Goal: Task Accomplishment & Management: Complete application form

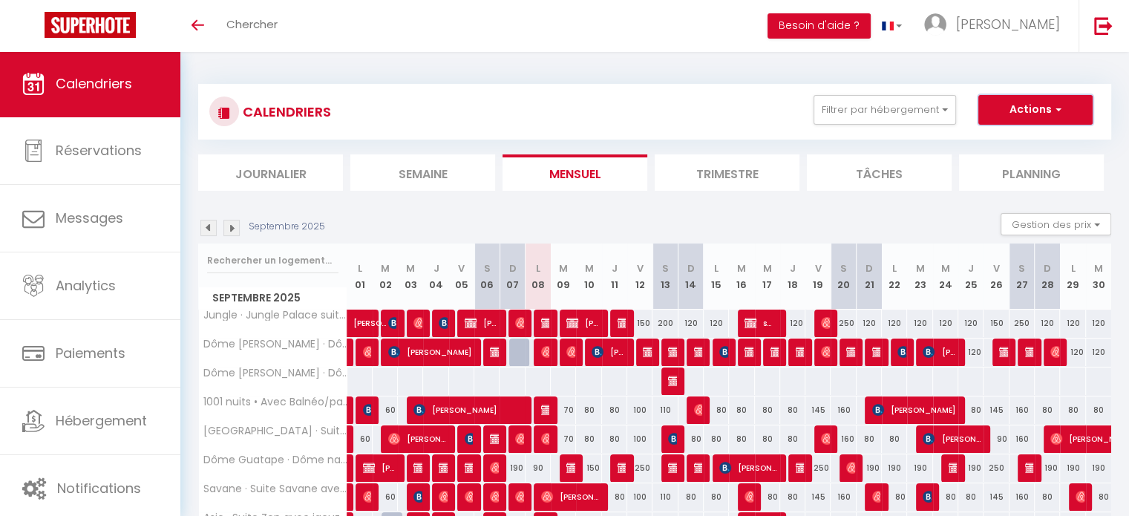
click at [1044, 109] on button "Actions" at bounding box center [1035, 110] width 114 height 30
click at [963, 144] on link "Nouvelle réservation" at bounding box center [1019, 144] width 129 height 22
select select
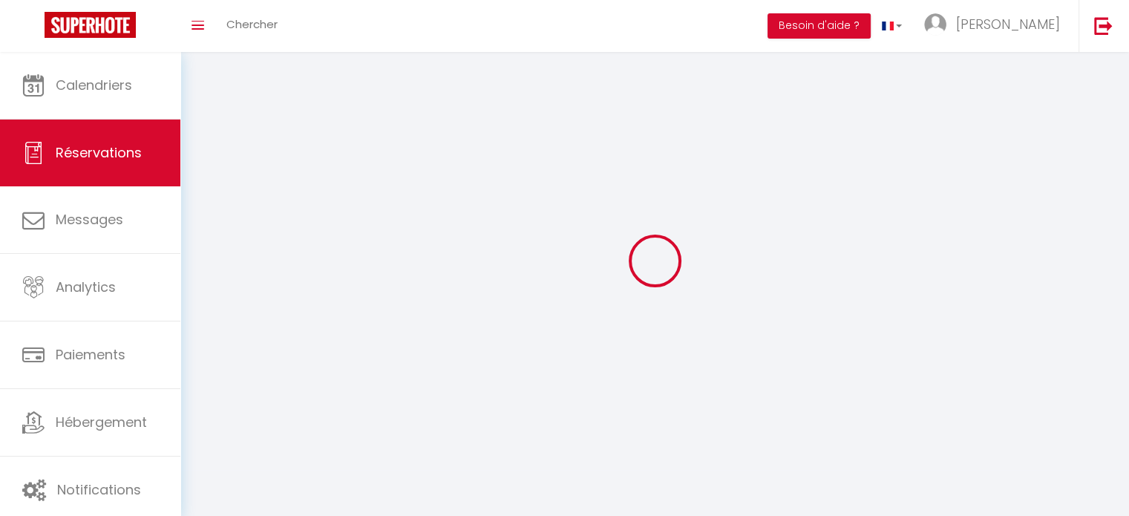
select select
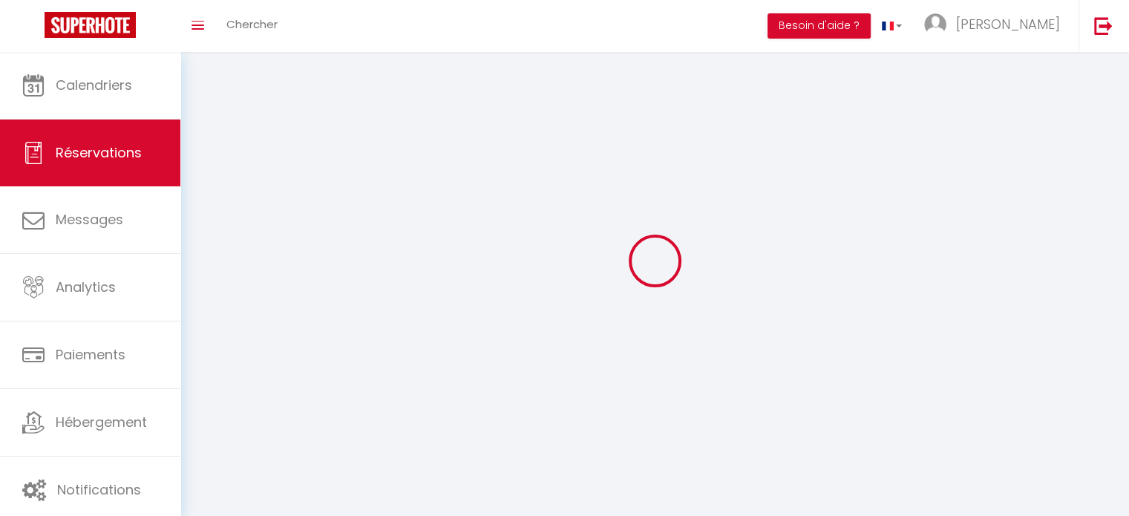
select select
checkbox input "false"
select select
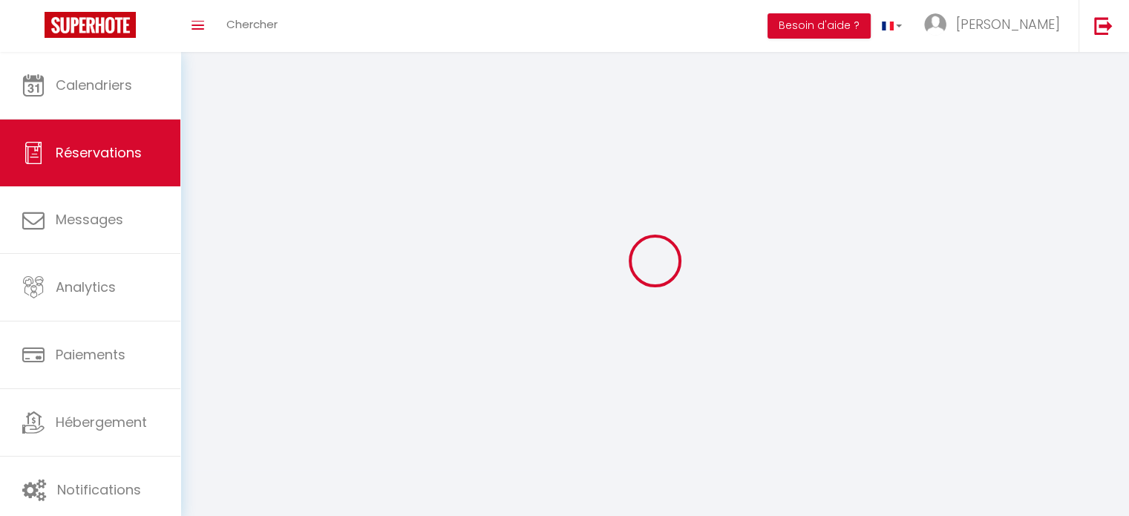
select select
checkbox input "false"
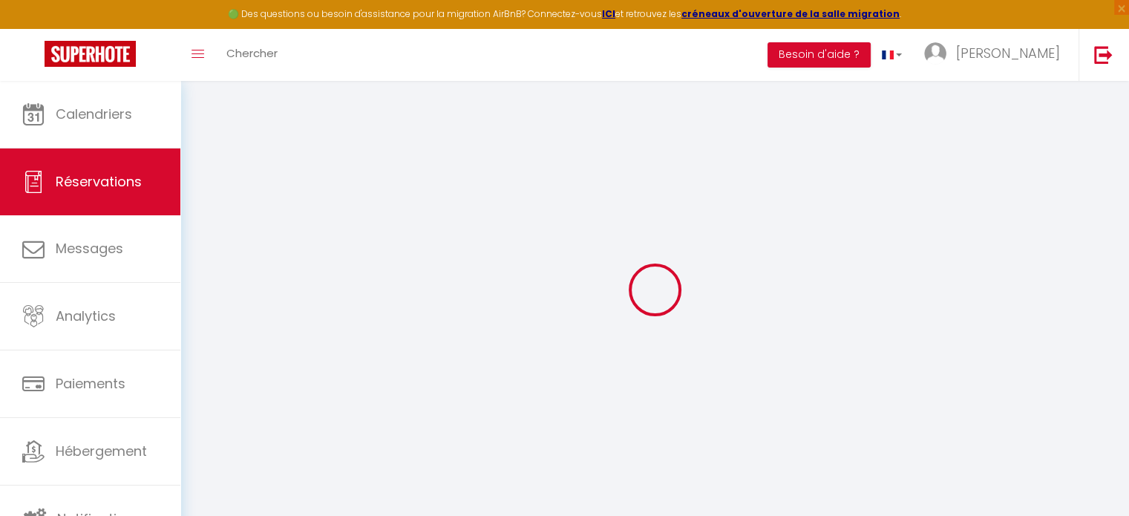
select select
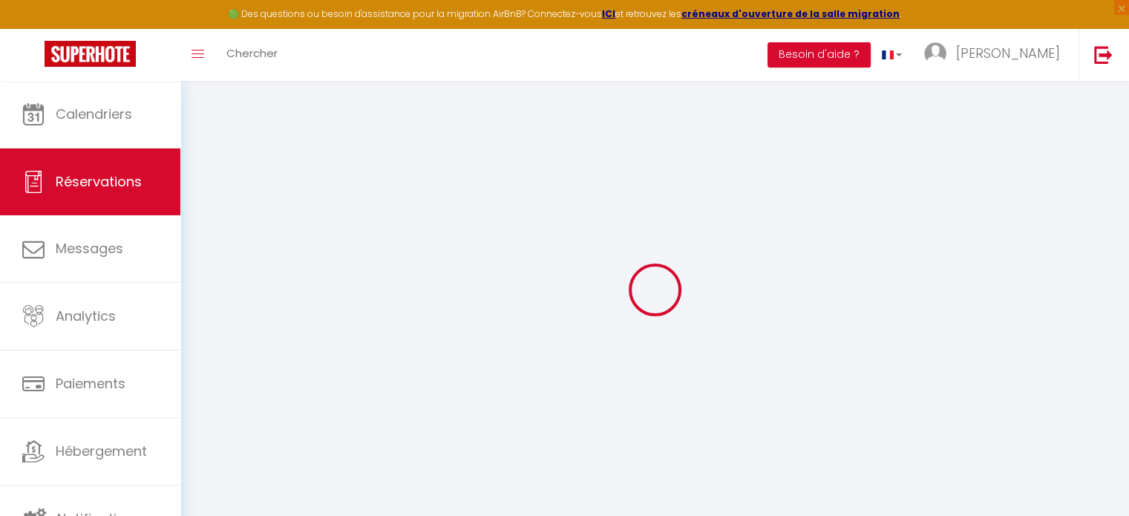
select select
checkbox input "false"
select select
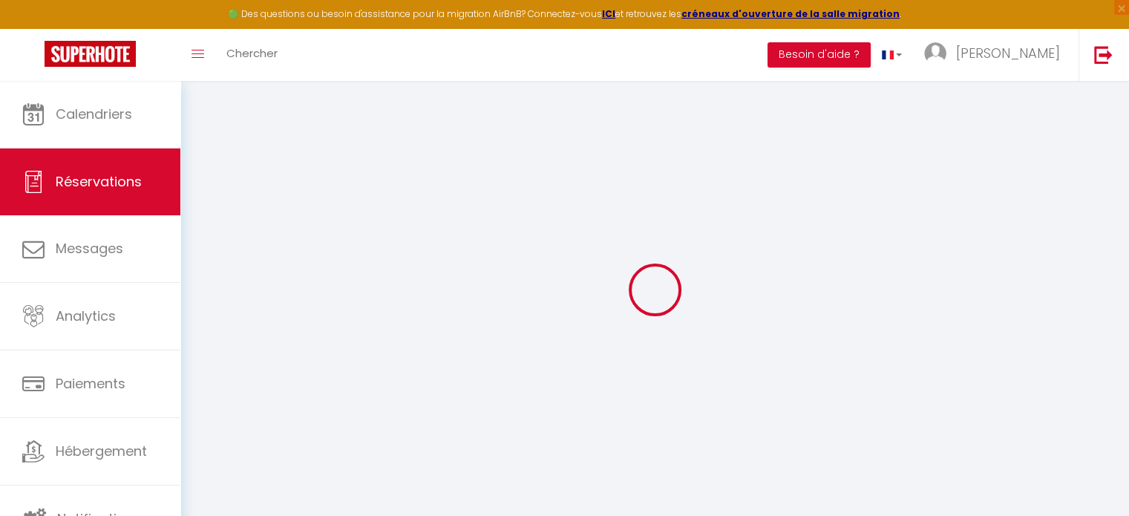
select select
checkbox input "false"
select select
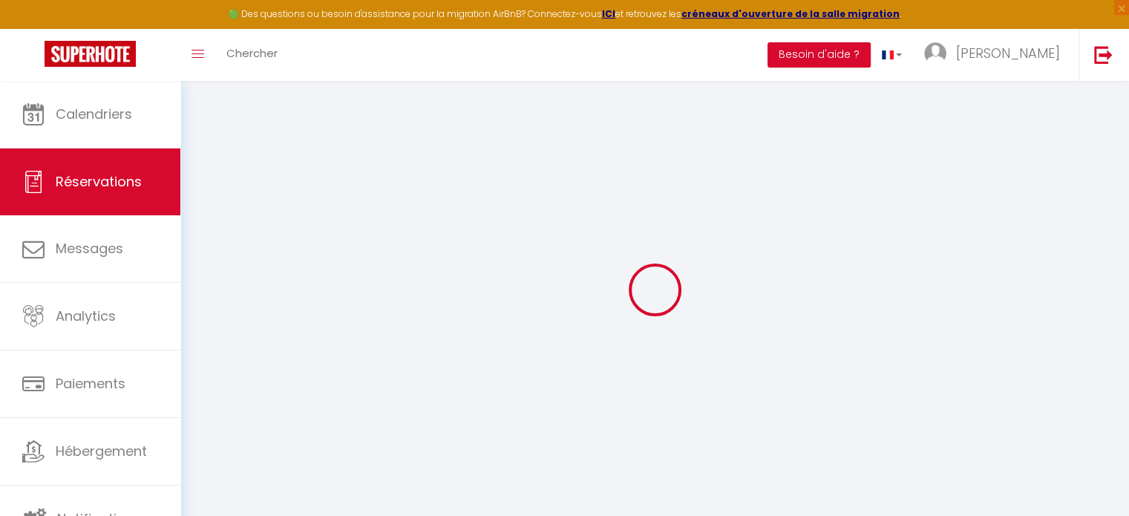
select select
checkbox input "false"
select select
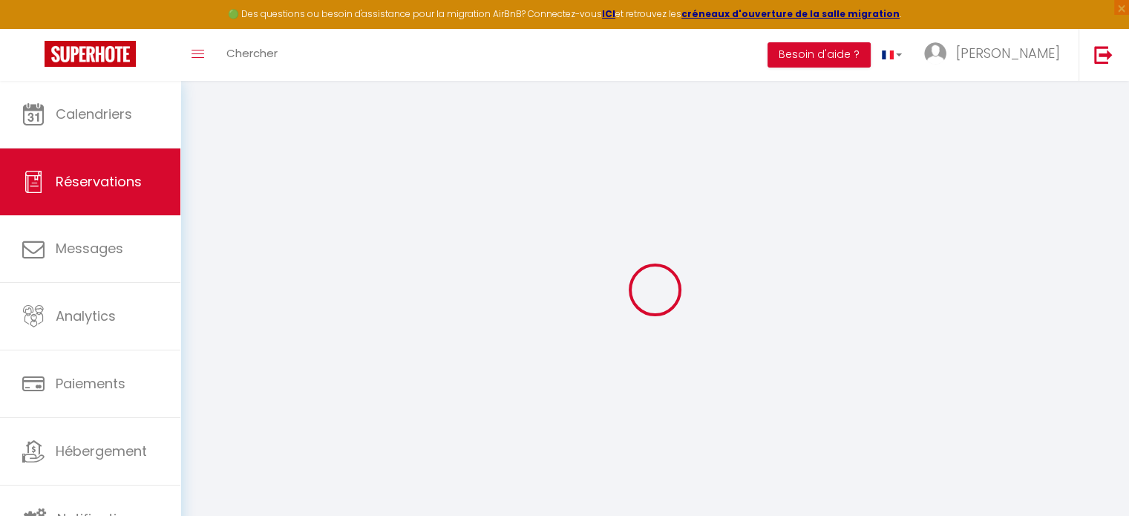
select select
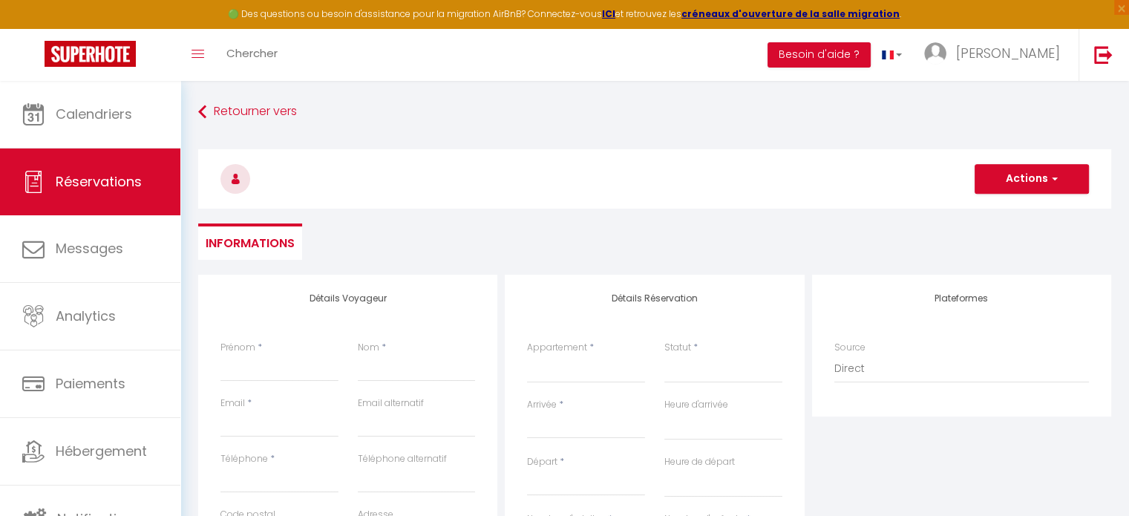
scroll to position [148, 0]
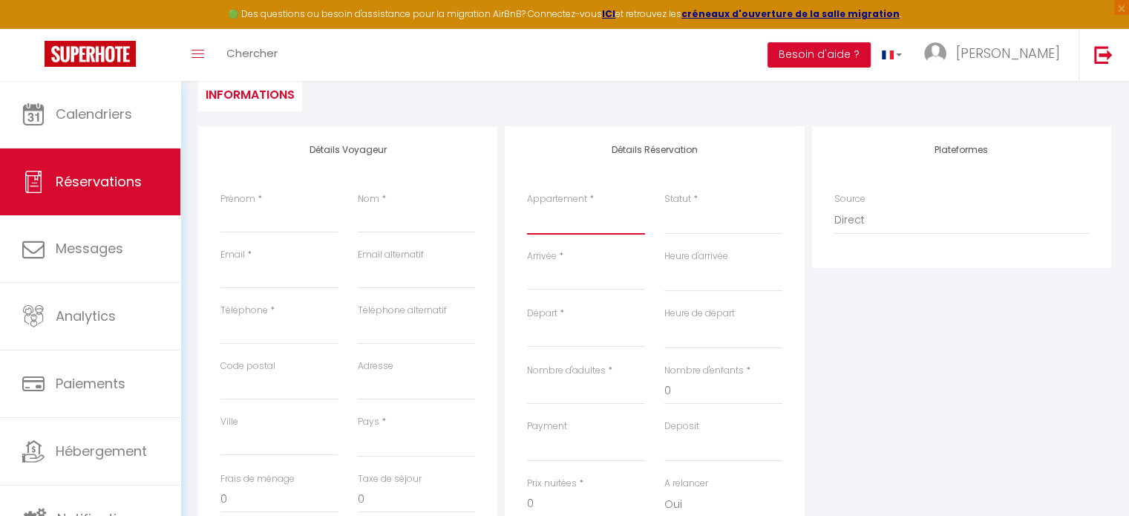
click at [570, 216] on select "Jungle · [GEOGRAPHIC_DATA] suite avec [PERSON_NAME] 15min Disney Dôme [PERSON_N…" at bounding box center [586, 220] width 118 height 28
select select "57897"
click at [527, 206] on select "Jungle · [GEOGRAPHIC_DATA] suite avec [PERSON_NAME] 15min Disney Dôme [PERSON_N…" at bounding box center [586, 220] width 118 height 28
select select
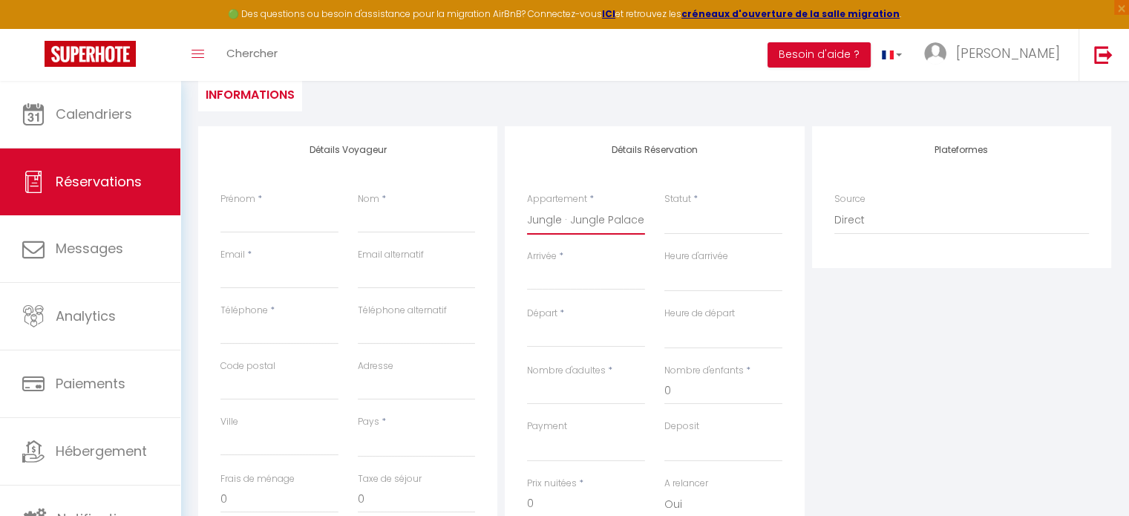
select select
checkbox input "false"
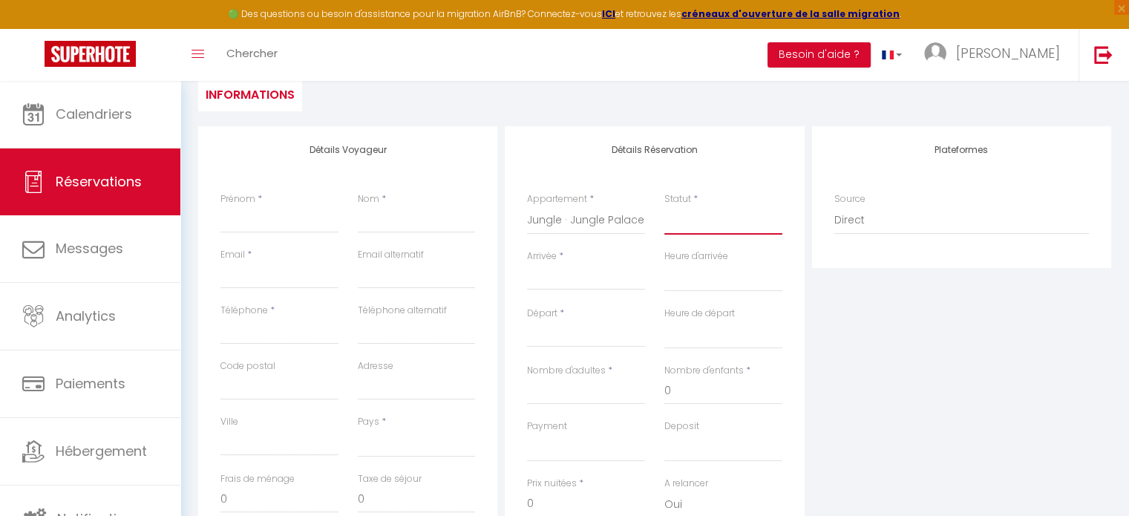
click at [672, 226] on select "Confirmé Non Confirmé [PERSON_NAME] par le voyageur No Show Request" at bounding box center [723, 220] width 118 height 28
select select
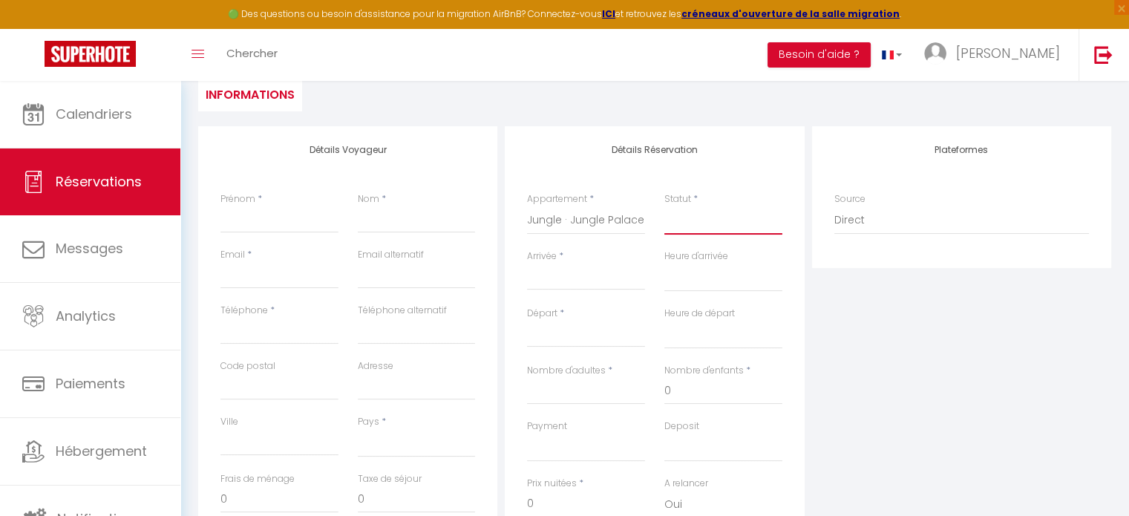
select select
checkbox input "false"
click at [690, 225] on select "Confirmé Non Confirmé [PERSON_NAME] par le voyageur No Show Request" at bounding box center [723, 220] width 118 height 28
click at [690, 223] on select "Confirmé Non Confirmé [PERSON_NAME] par le voyageur No Show Request" at bounding box center [723, 220] width 118 height 28
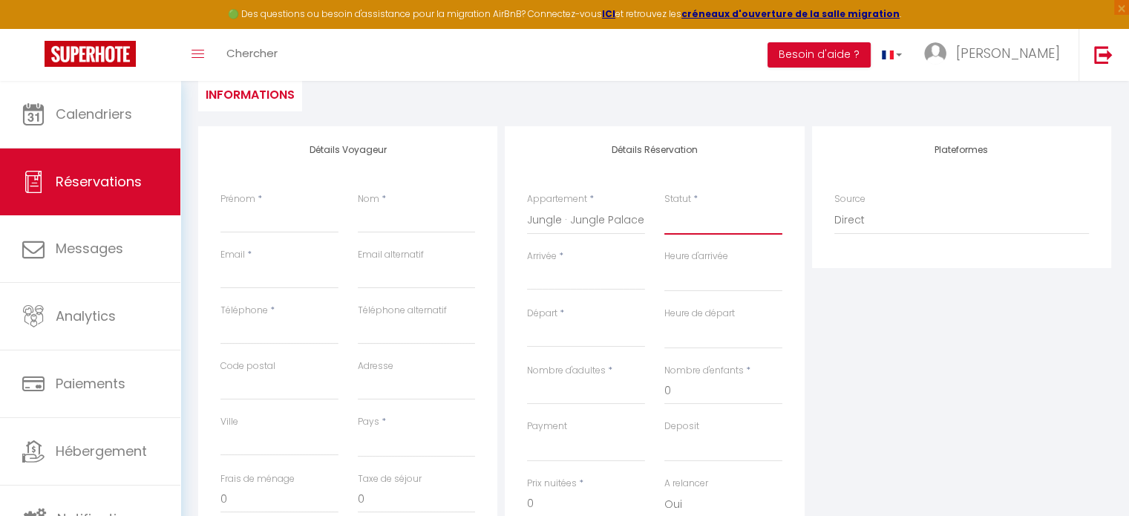
select select "1"
click at [664, 206] on select "Confirmé Non Confirmé [PERSON_NAME] par le voyageur No Show Request" at bounding box center [723, 220] width 118 height 28
select select
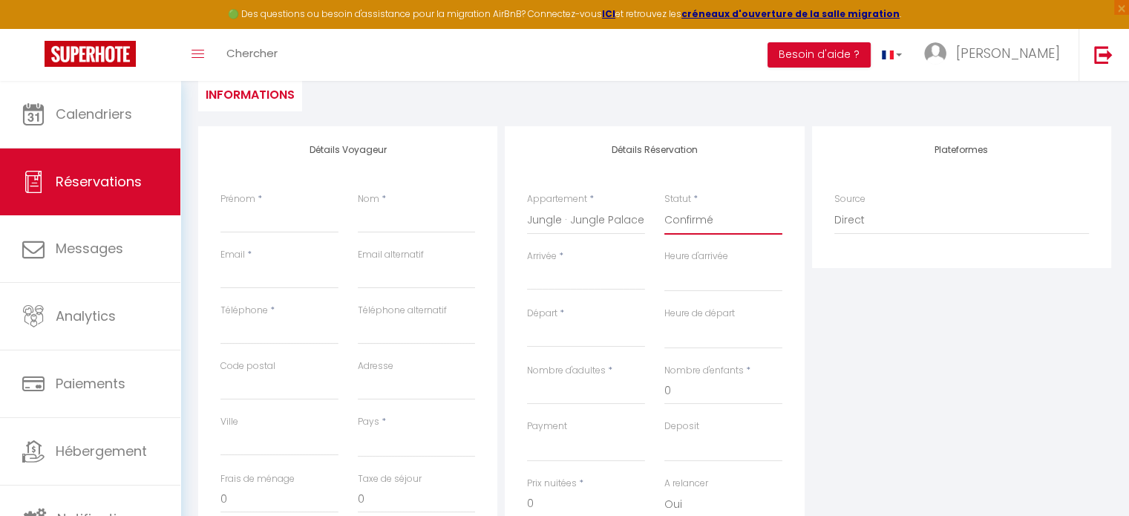
select select
checkbox input "false"
click at [539, 272] on input "Arrivée" at bounding box center [586, 278] width 118 height 19
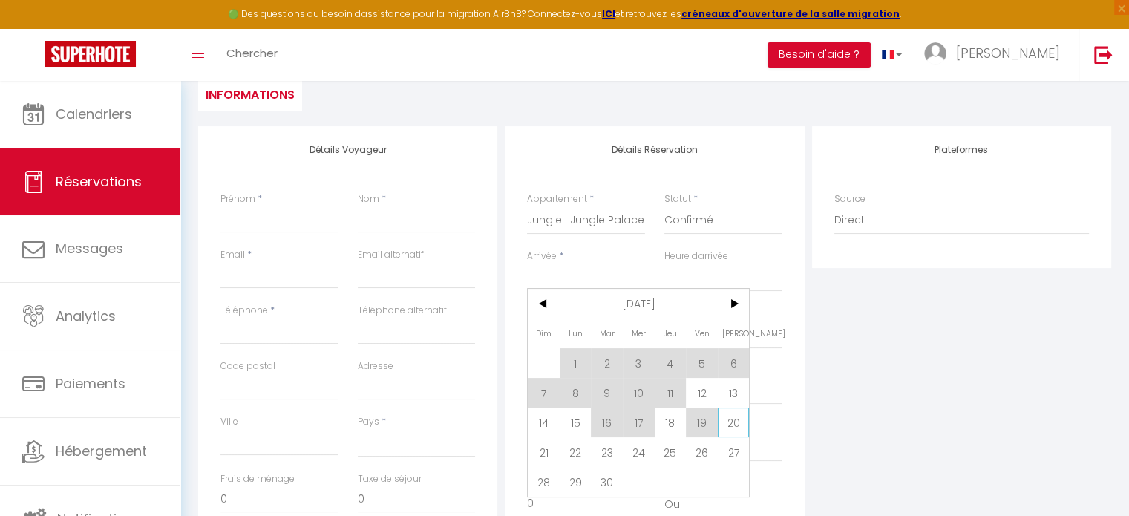
click at [733, 426] on span "20" at bounding box center [734, 422] width 32 height 30
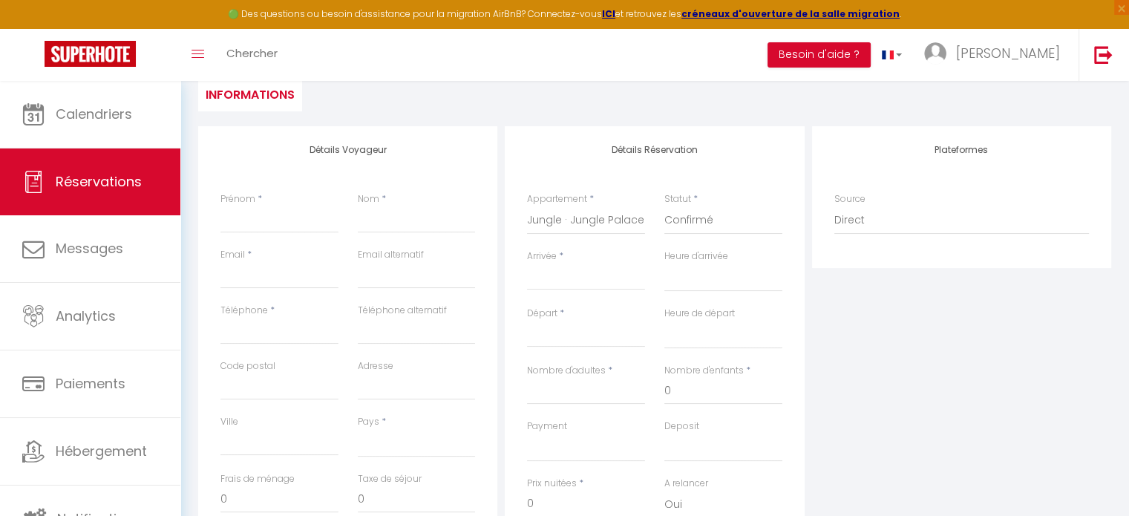
select select
type input "[PERSON_NAME] 20 Septembre 2025"
select select
type input "Dim 21 Septembre 2025"
select select
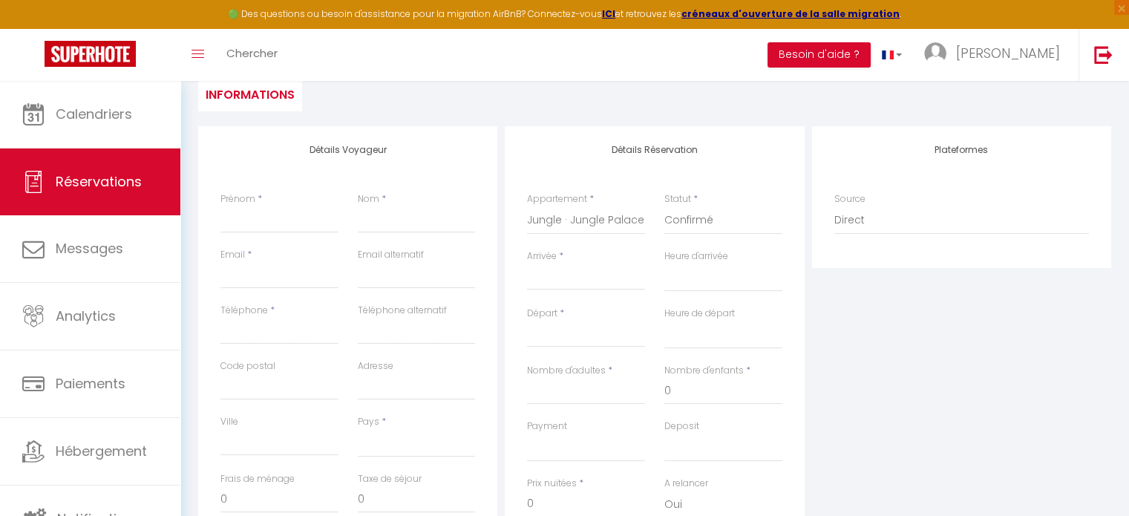
select select
checkbox input "false"
click at [595, 385] on input "Nombre d'adultes" at bounding box center [586, 391] width 118 height 27
type input "2"
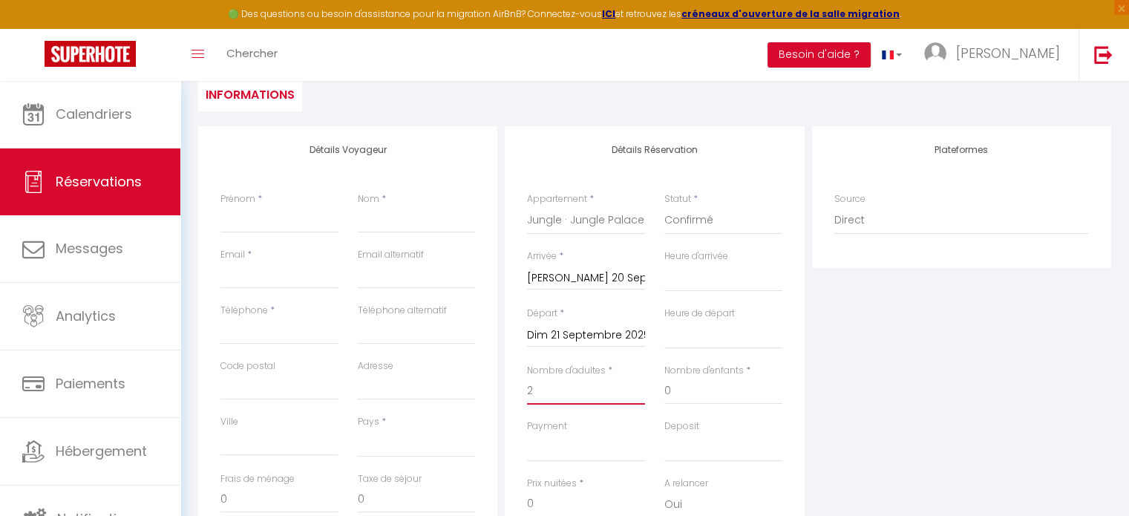
select select
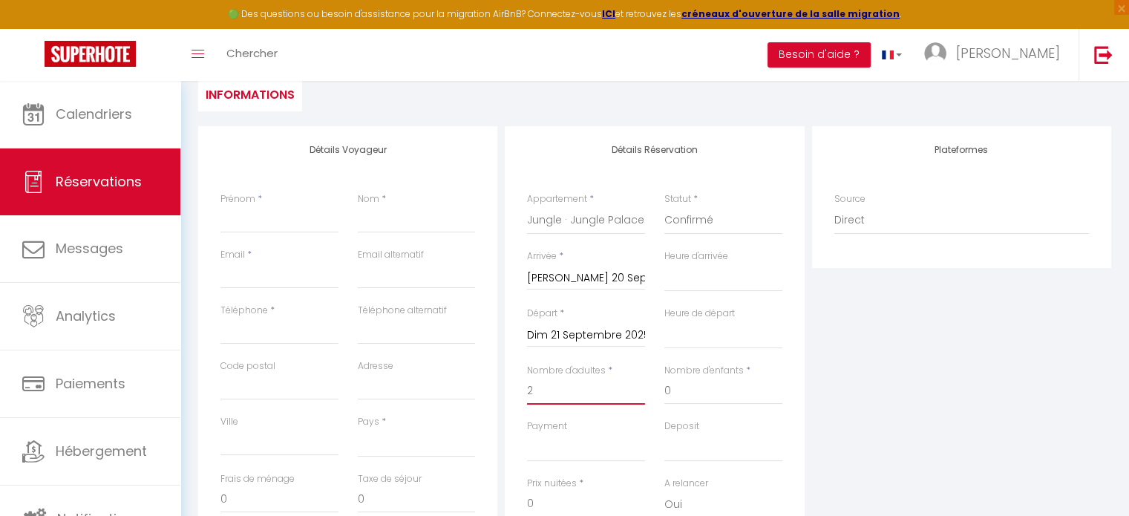
checkbox input "false"
select select
type input "30"
type input "10"
select select
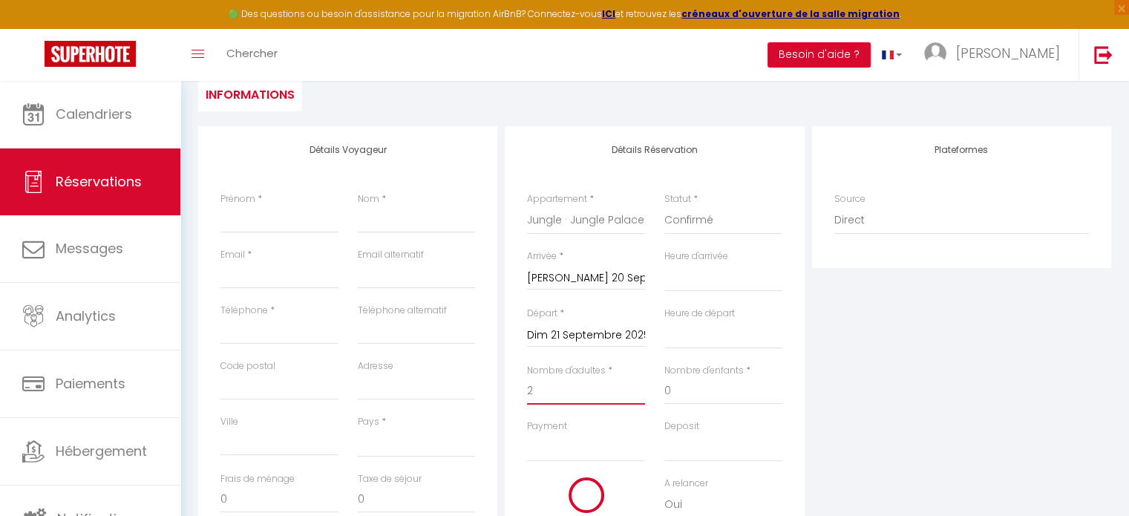
select select
type input "250"
checkbox input "false"
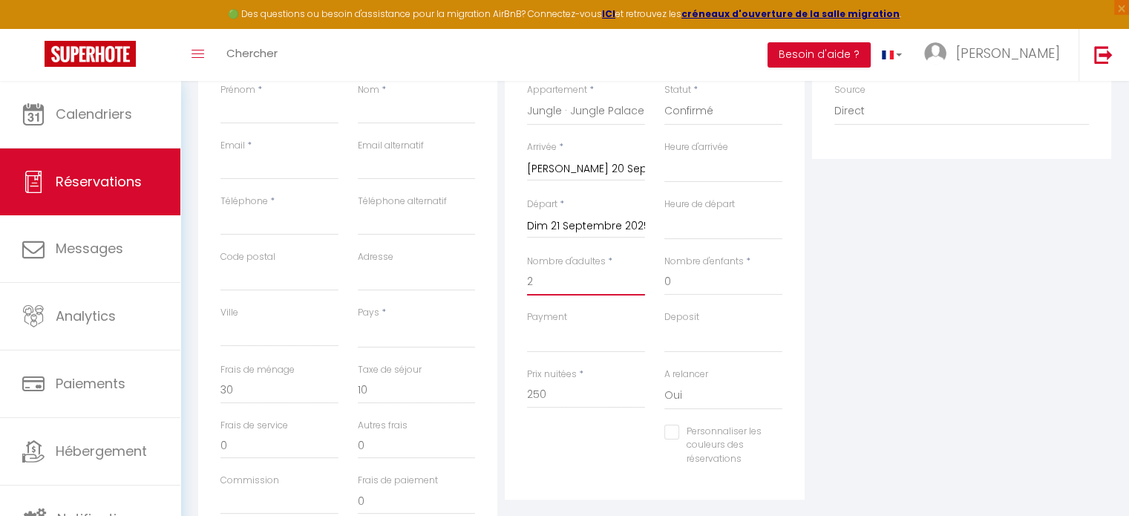
scroll to position [297, 0]
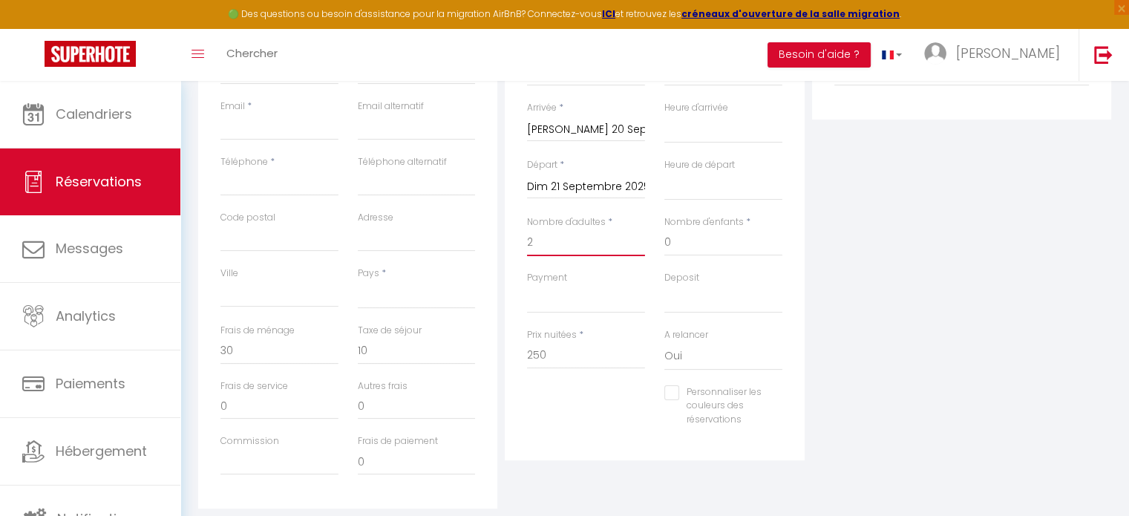
type input "2"
drag, startPoint x: 565, startPoint y: 357, endPoint x: 533, endPoint y: 356, distance: 31.9
click at [533, 356] on input "250" at bounding box center [586, 355] width 118 height 27
type input "22"
select select
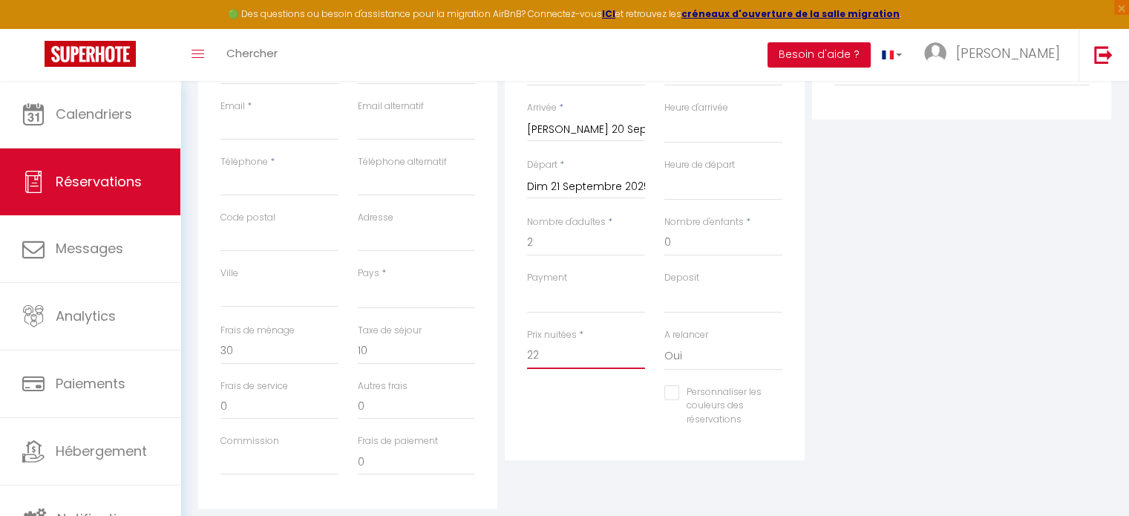
select select
checkbox input "false"
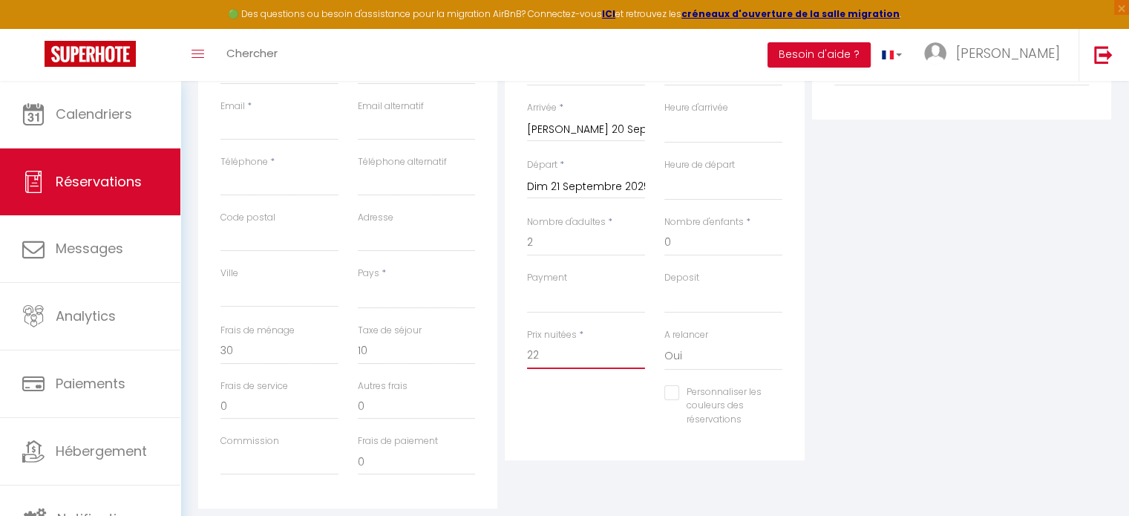
type input "229"
select select
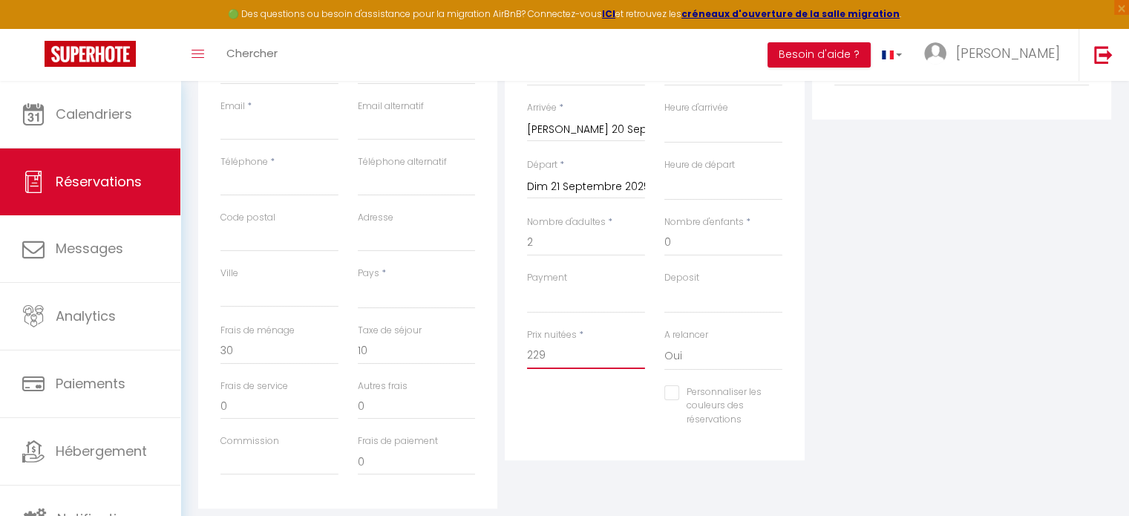
select select
checkbox input "false"
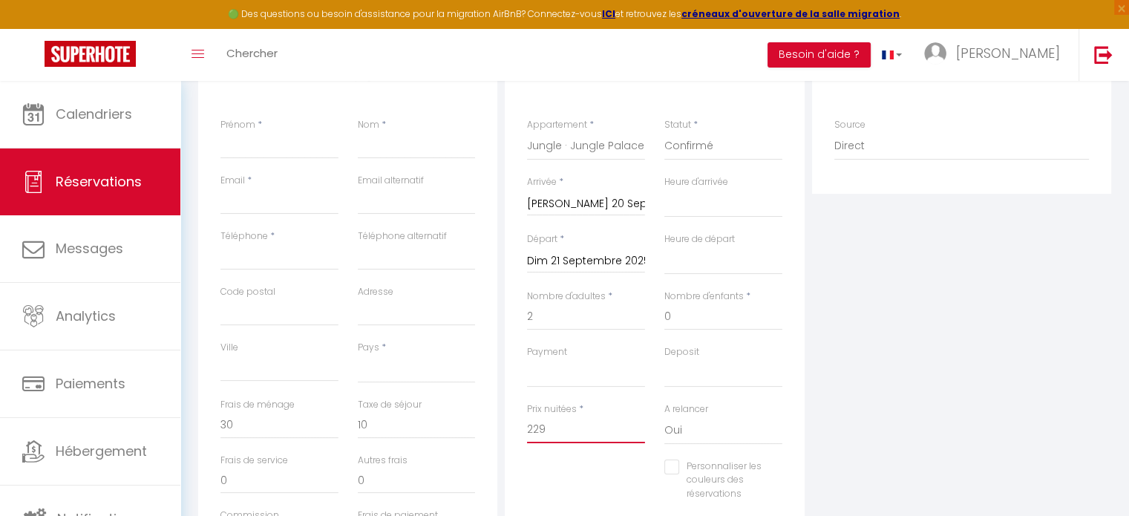
type input "229"
select select
type input "0"
select select
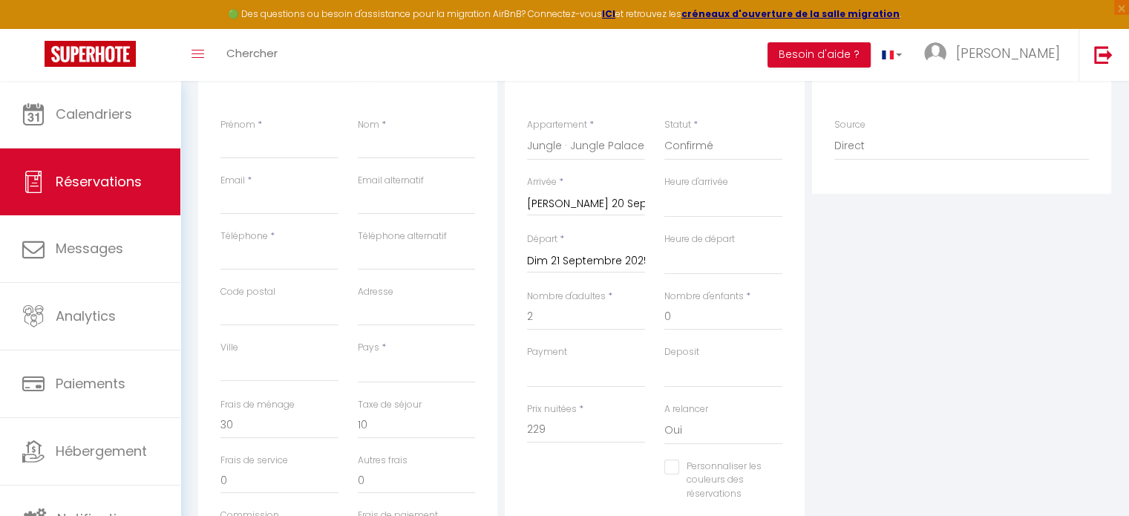
select select
checkbox input "false"
click at [272, 147] on input "Prénom" at bounding box center [279, 145] width 118 height 27
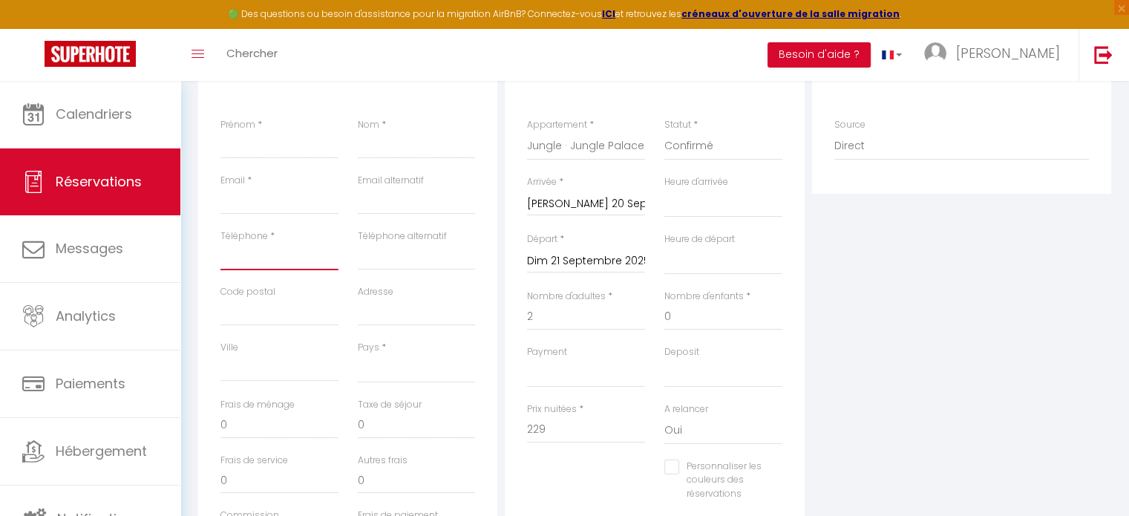
click at [240, 257] on input "Téléphone" at bounding box center [279, 256] width 118 height 27
paste input "0674461938"
type input "0674461938"
select select
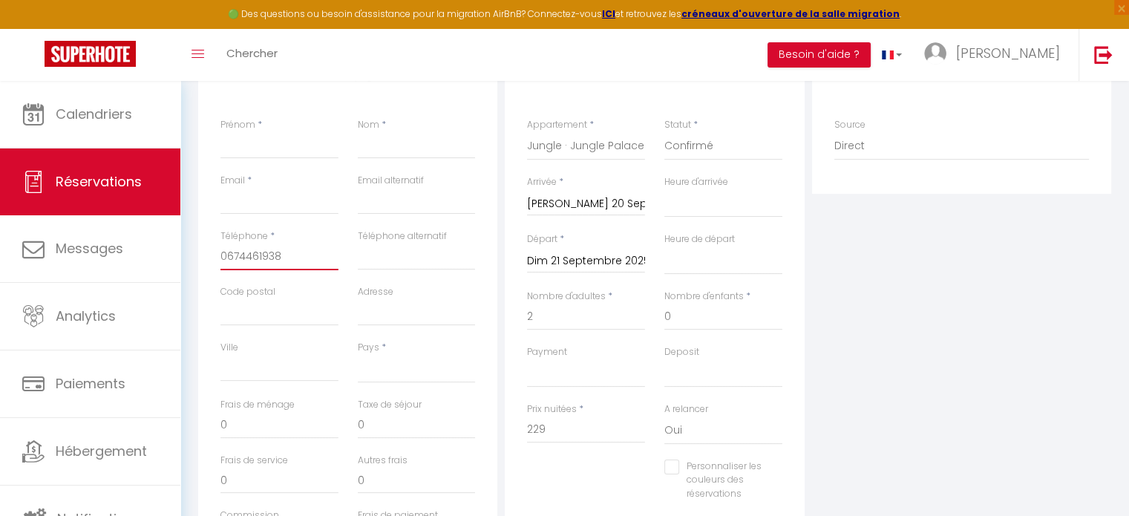
select select
checkbox input "false"
type input "0674461938"
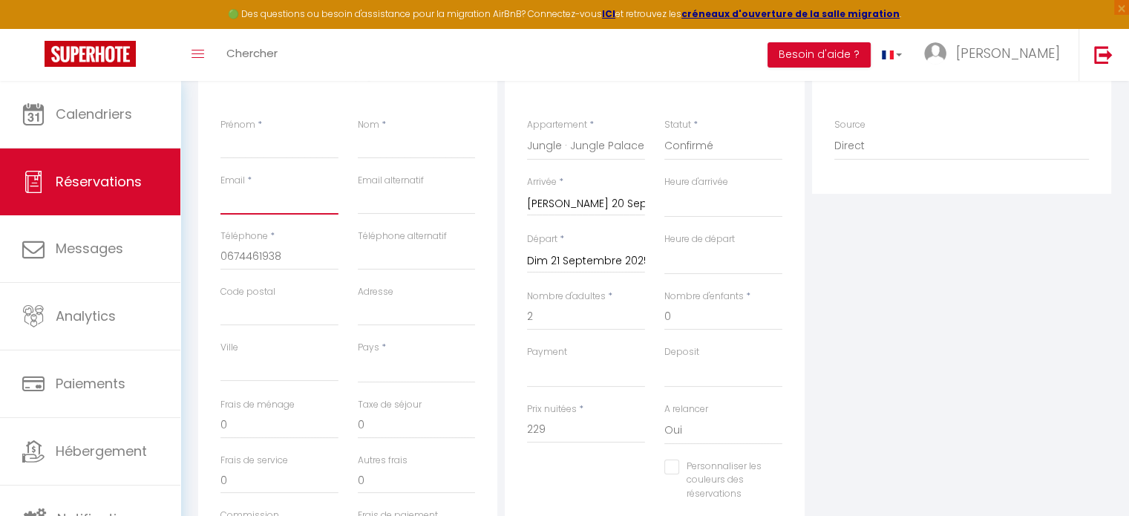
click at [263, 207] on input "Email client" at bounding box center [279, 201] width 118 height 27
paste input "[PERSON_NAME][EMAIL_ADDRESS][DOMAIN_NAME]"
type input "[PERSON_NAME][EMAIL_ADDRESS][DOMAIN_NAME]"
select select
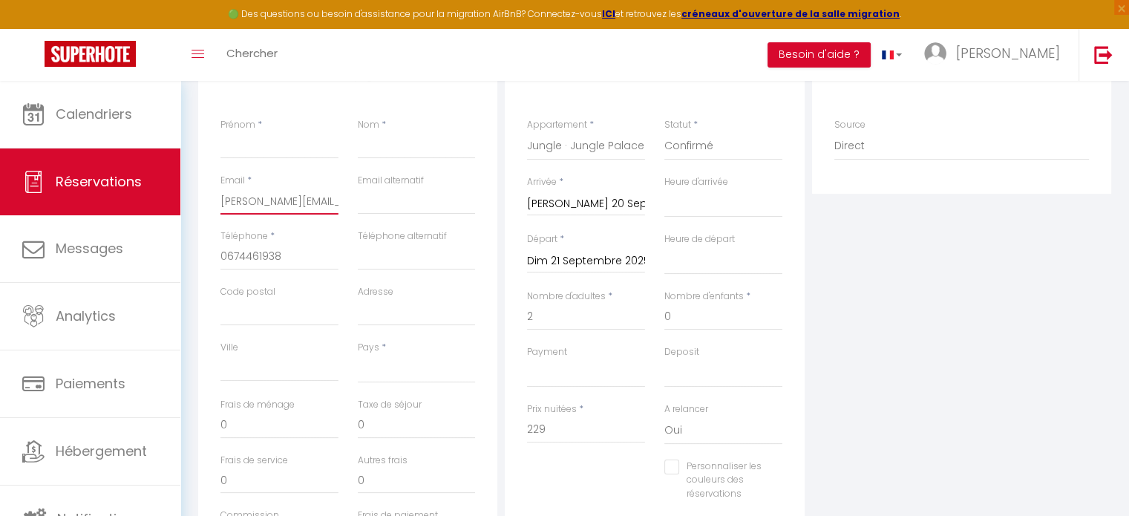
select select
checkbox input "false"
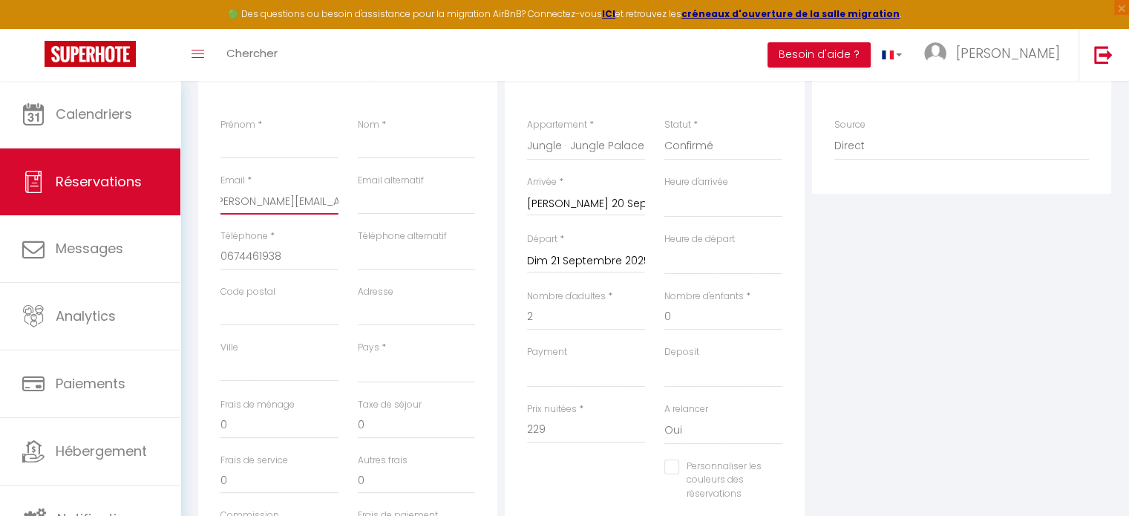
type input "[PERSON_NAME][EMAIL_ADDRESS][DOMAIN_NAME]"
click at [258, 141] on input "Prénom" at bounding box center [279, 145] width 118 height 27
type input "M"
select select
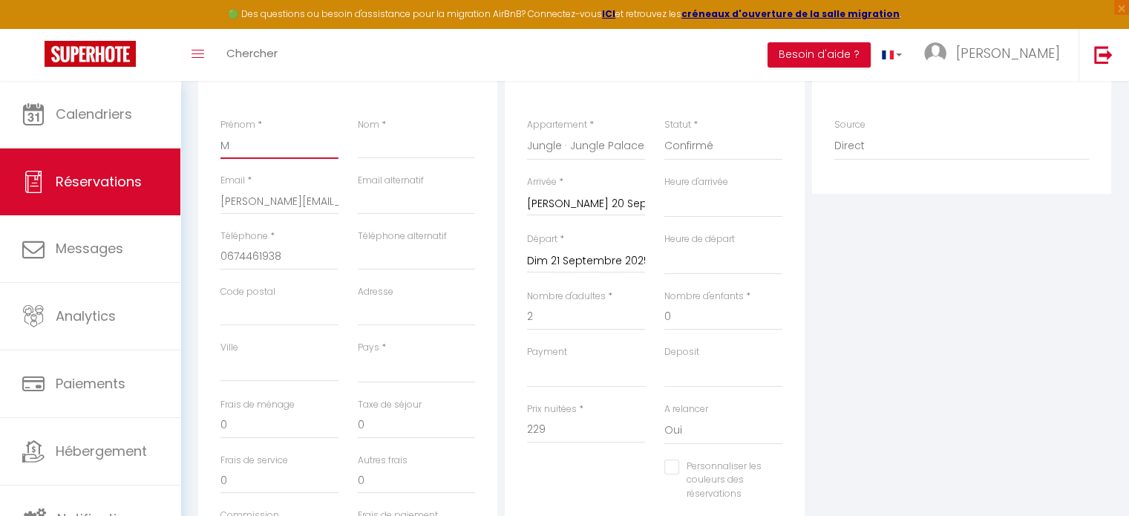
select select
checkbox input "false"
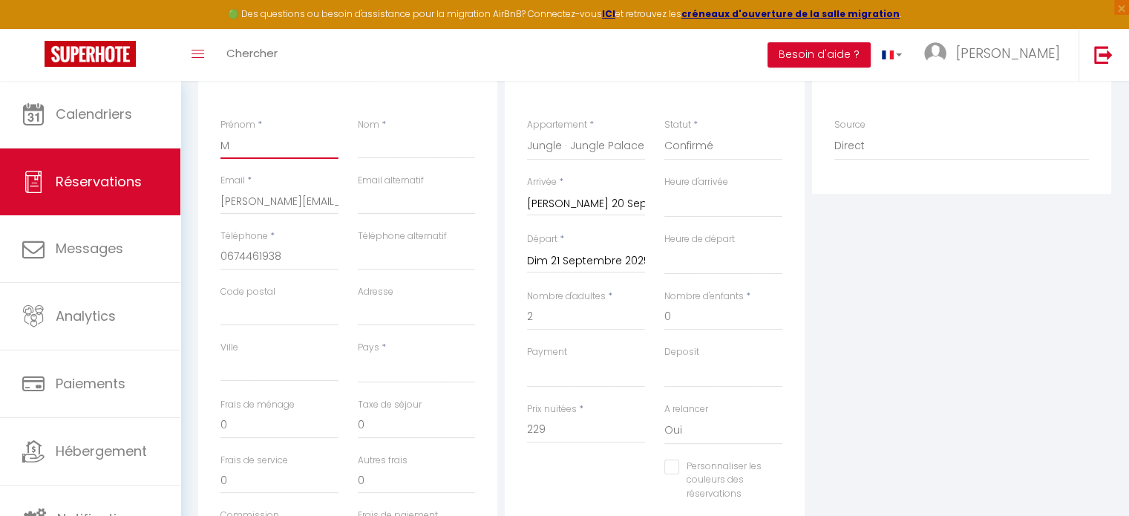
type input "Ma"
select select
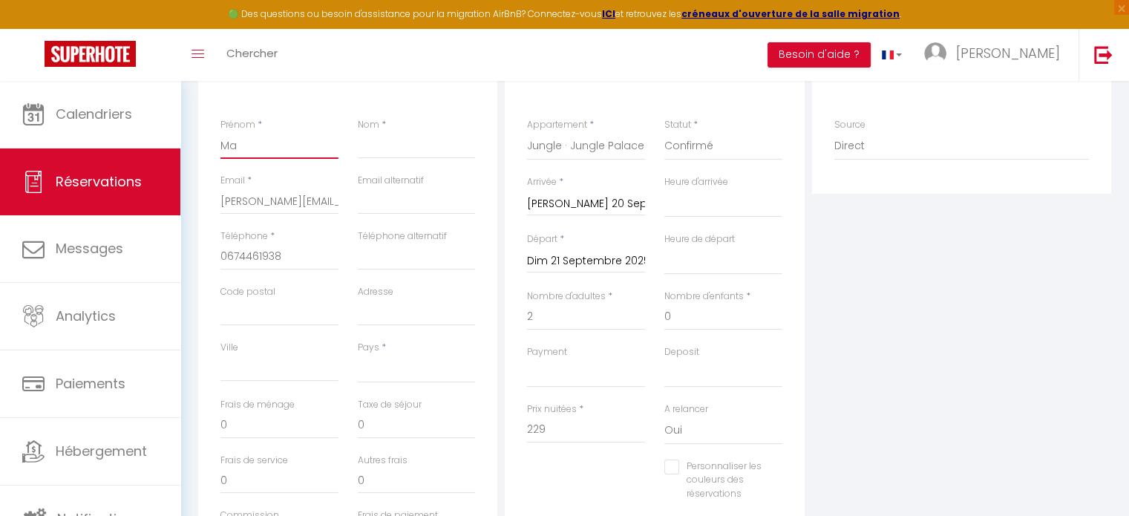
select select
checkbox input "false"
type input "Mar"
select select
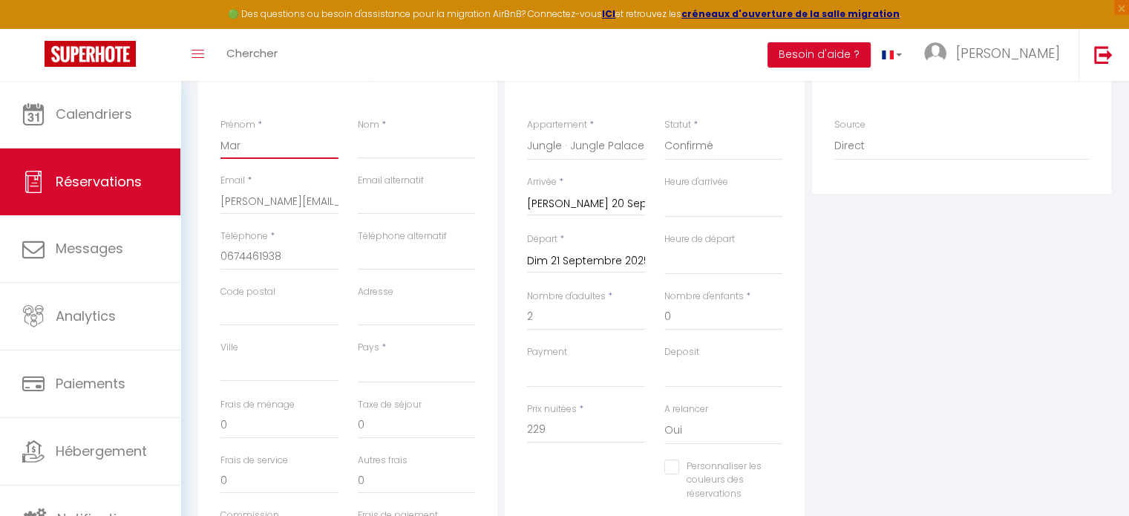
select select
checkbox input "false"
type input "Mari"
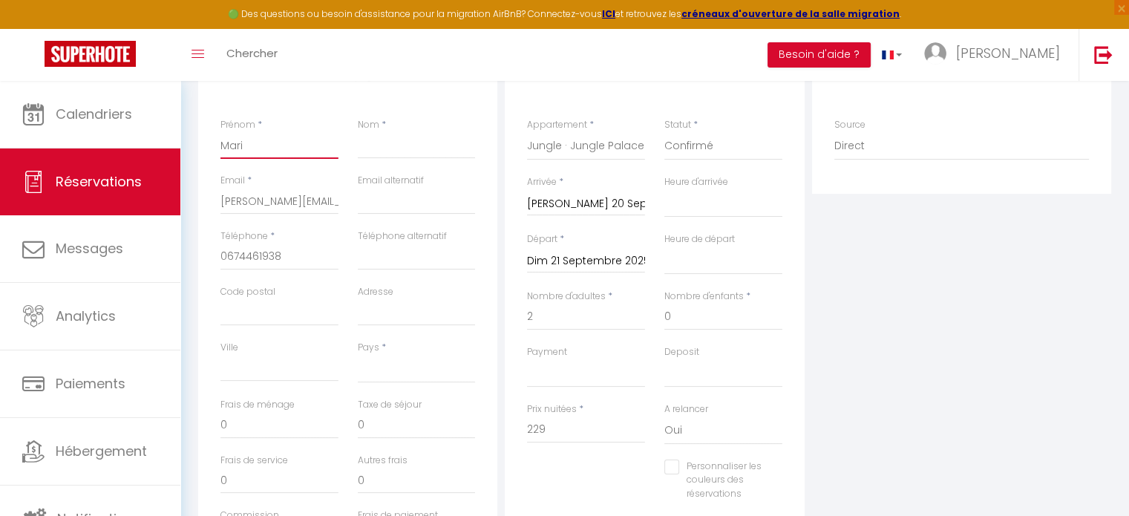
select select
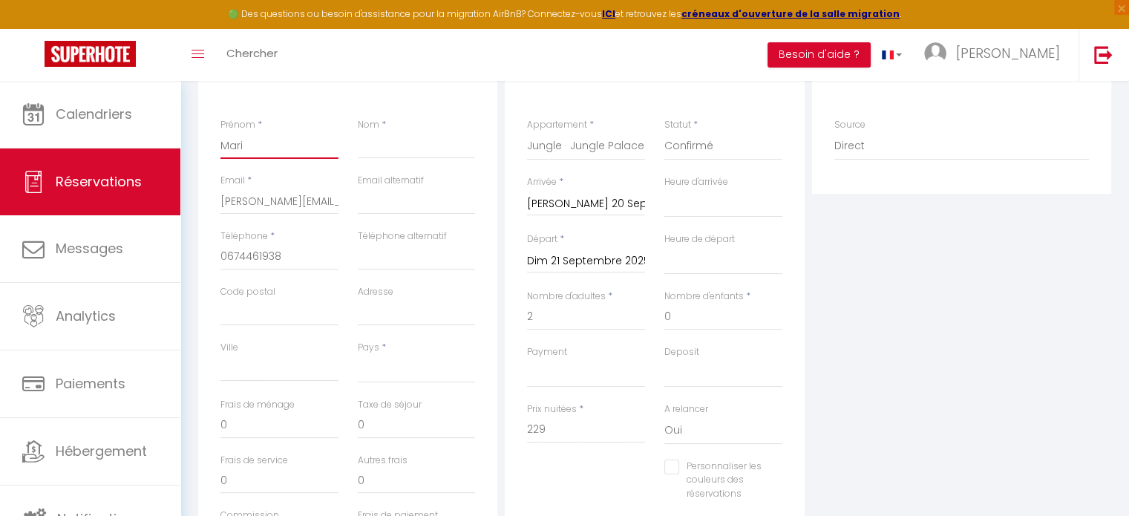
checkbox input "false"
type input "[PERSON_NAME]"
select select
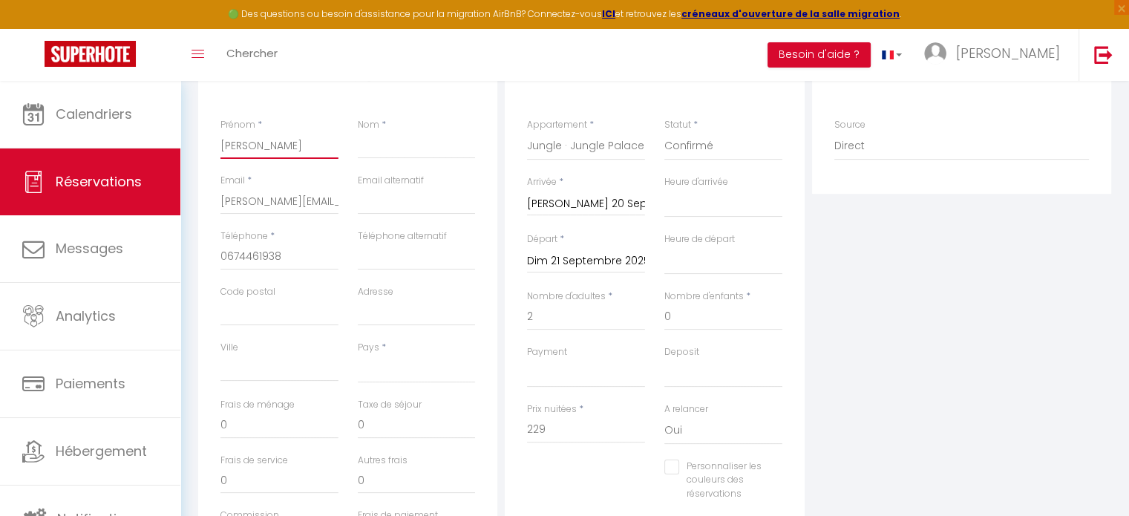
select select
checkbox input "false"
type input "[PERSON_NAME]"
click at [392, 140] on input "Nom" at bounding box center [417, 145] width 118 height 27
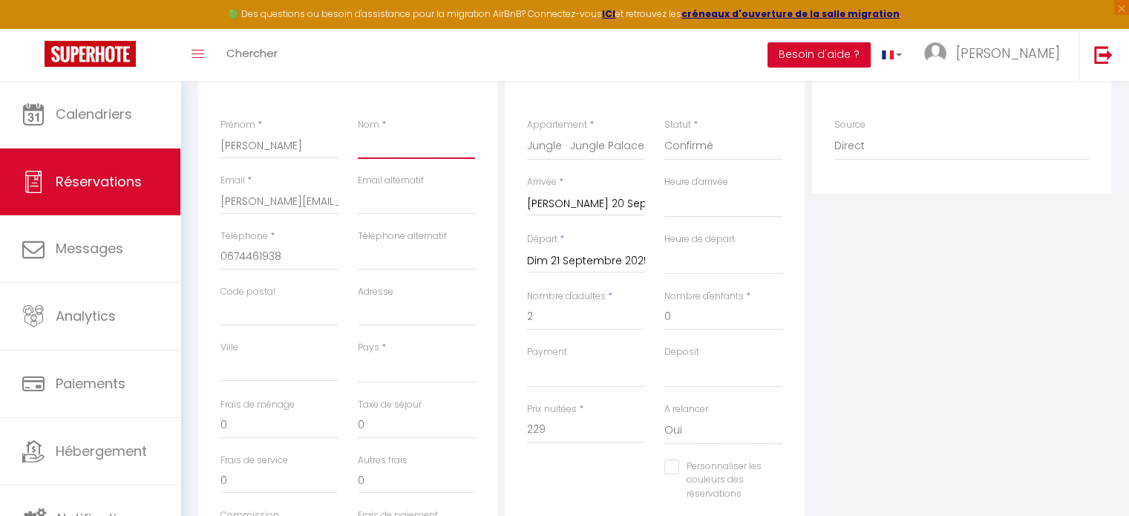
type input "A"
select select
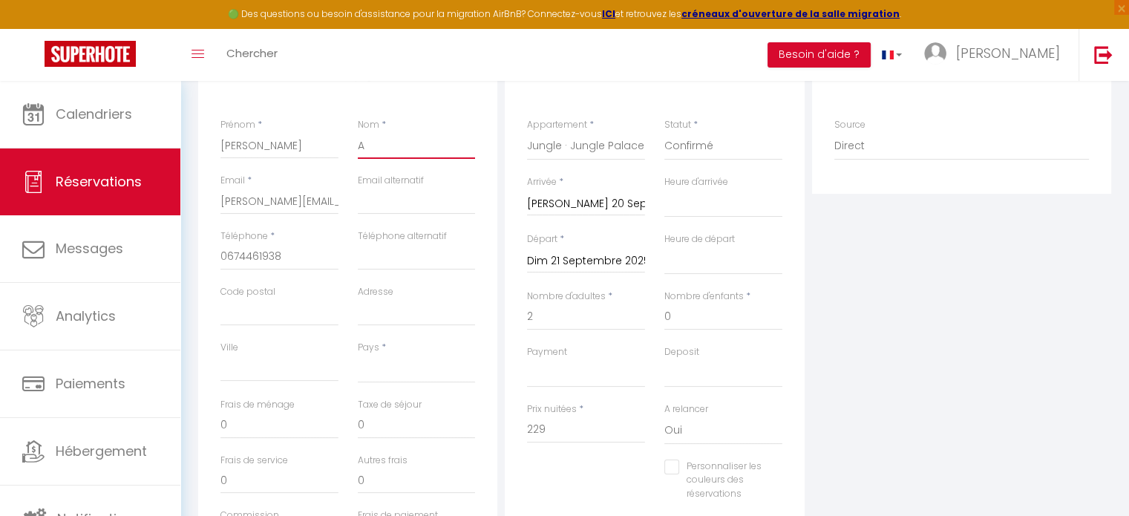
select select
checkbox input "false"
type input "Au"
select select
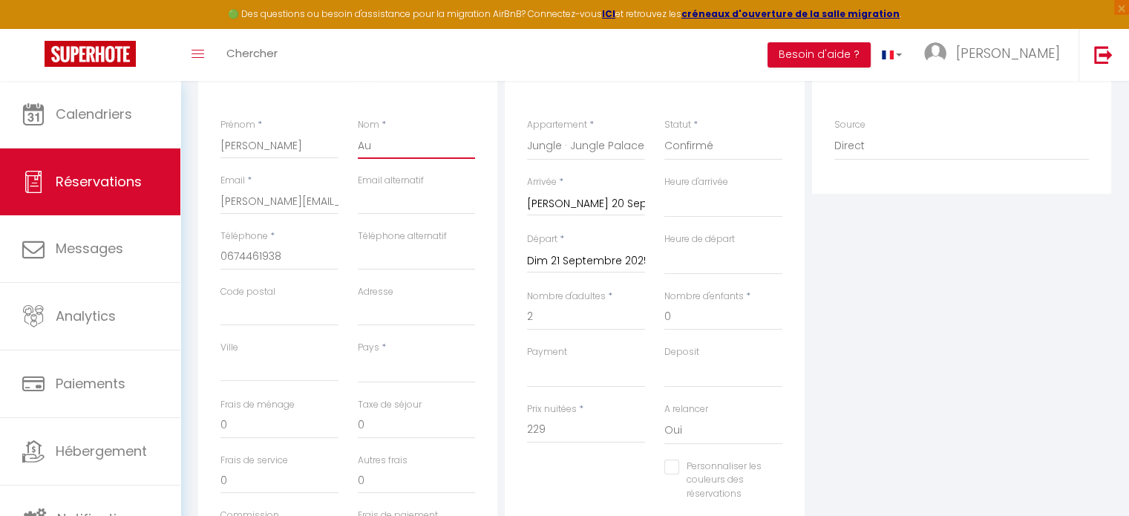
select select
checkbox input "false"
type input "Aug"
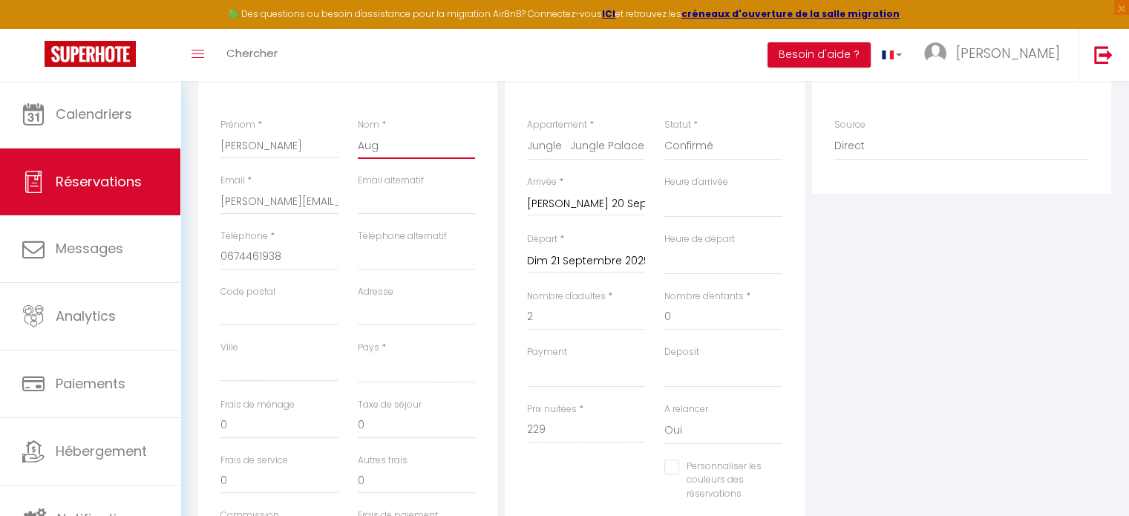
select select
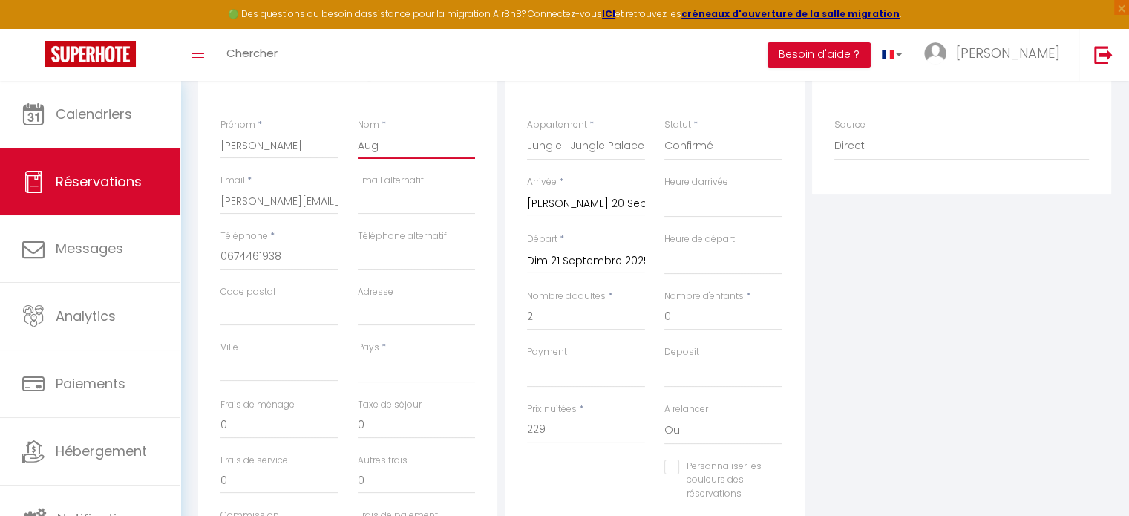
checkbox input "false"
type input "Augu"
select select
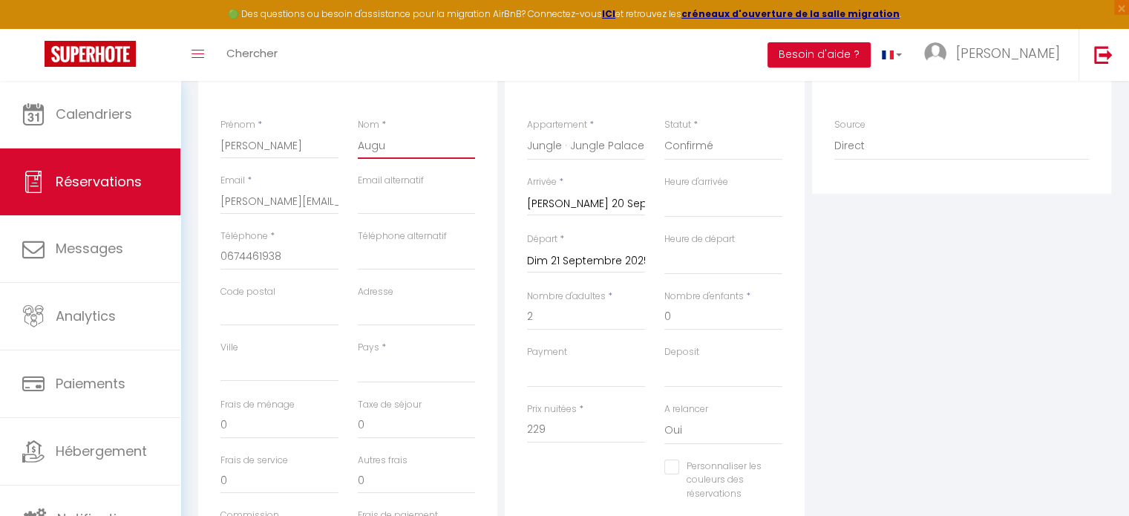
select select
checkbox input "false"
type input "Augus"
select select
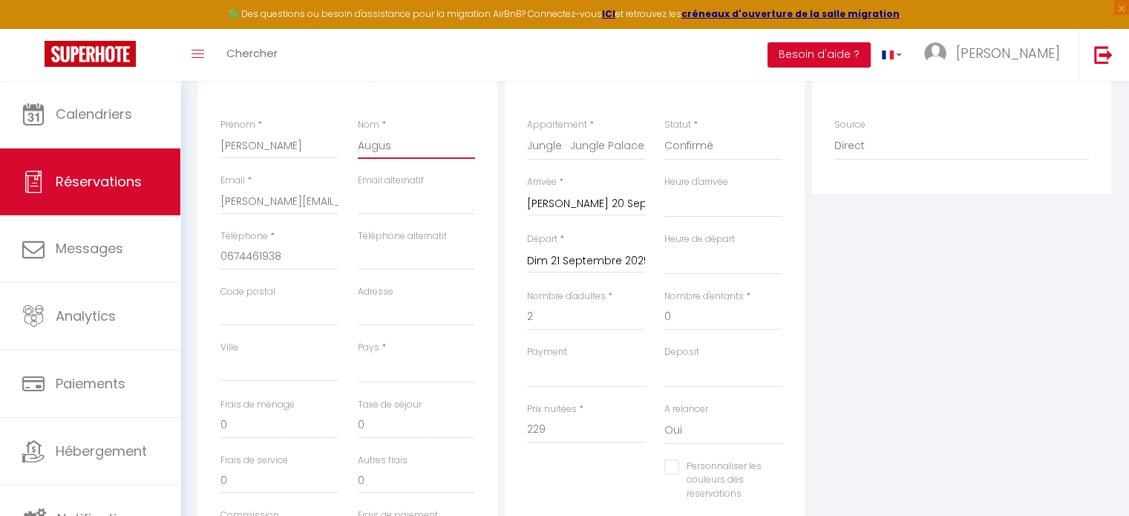
select select
checkbox input "false"
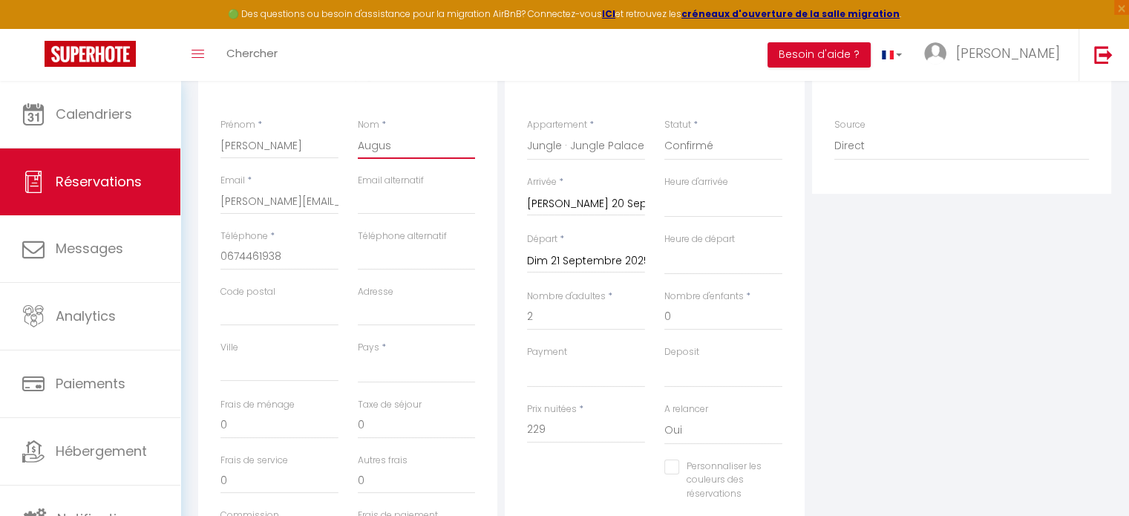
type input "August"
select select
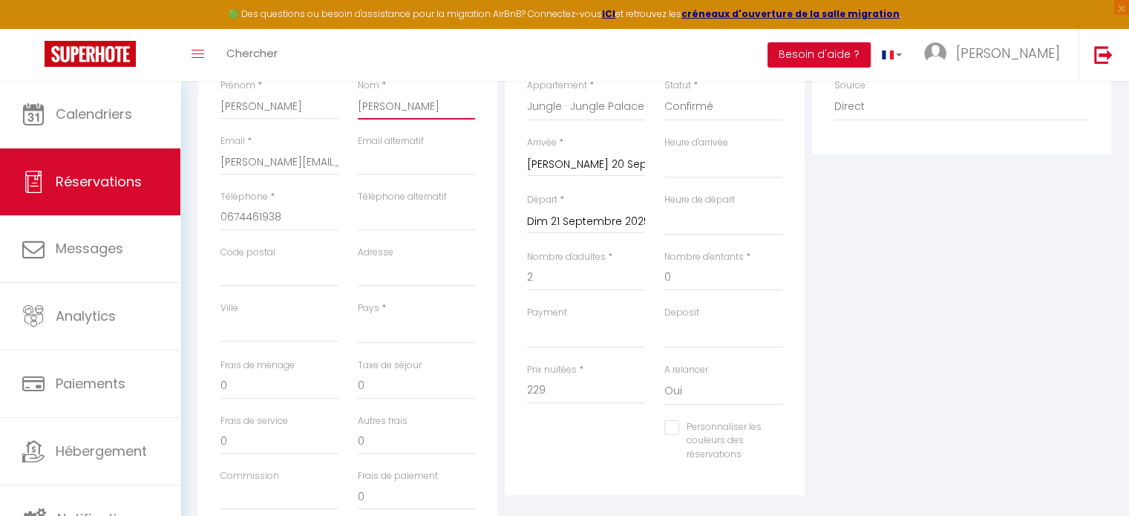
scroll to position [371, 0]
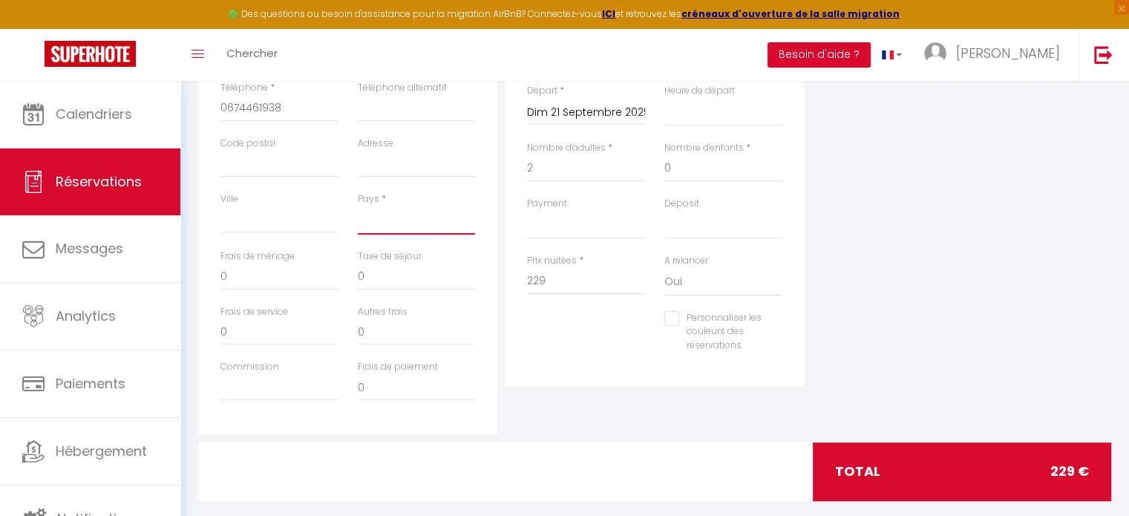
click at [377, 220] on select "[GEOGRAPHIC_DATA] [GEOGRAPHIC_DATA] [GEOGRAPHIC_DATA] [GEOGRAPHIC_DATA] [GEOGRA…" at bounding box center [417, 220] width 118 height 28
click at [358, 206] on select "[GEOGRAPHIC_DATA] [GEOGRAPHIC_DATA] [GEOGRAPHIC_DATA] [GEOGRAPHIC_DATA] [GEOGRA…" at bounding box center [417, 220] width 118 height 28
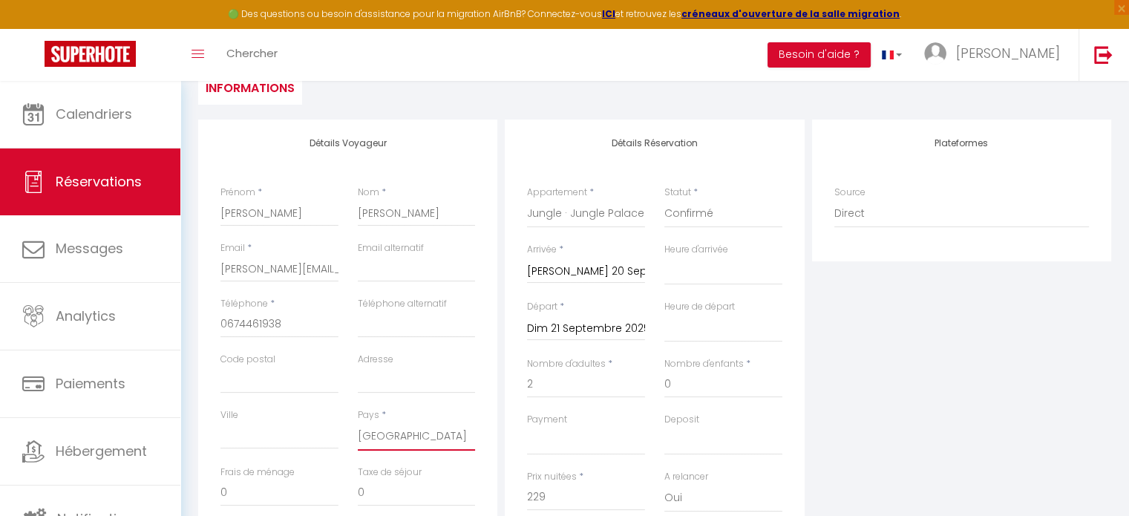
scroll to position [0, 0]
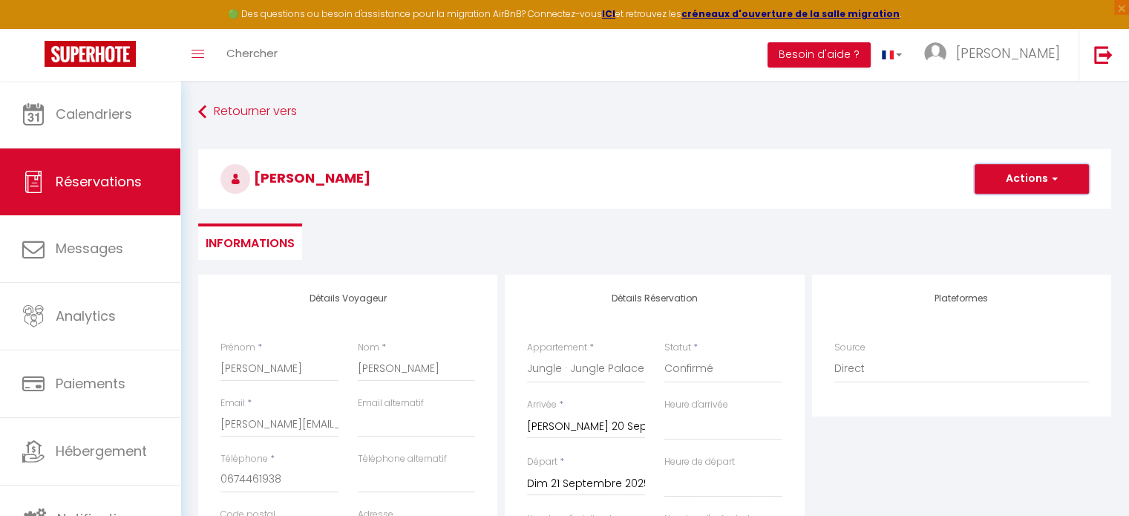
click at [1011, 179] on button "Actions" at bounding box center [1031, 179] width 114 height 30
click at [977, 212] on link "Enregistrer" at bounding box center [1016, 211] width 117 height 19
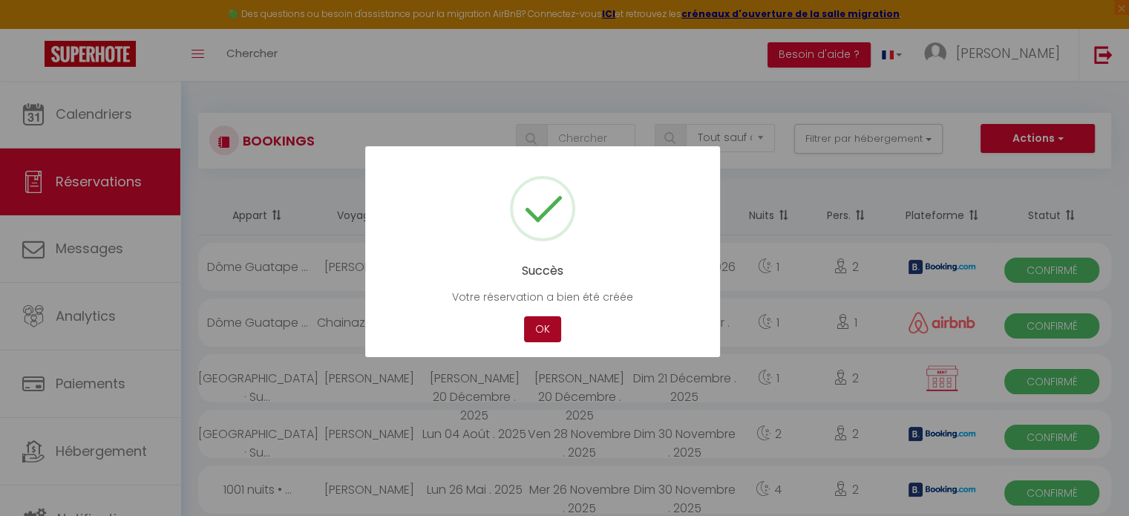
click at [535, 324] on button "OK" at bounding box center [542, 329] width 37 height 26
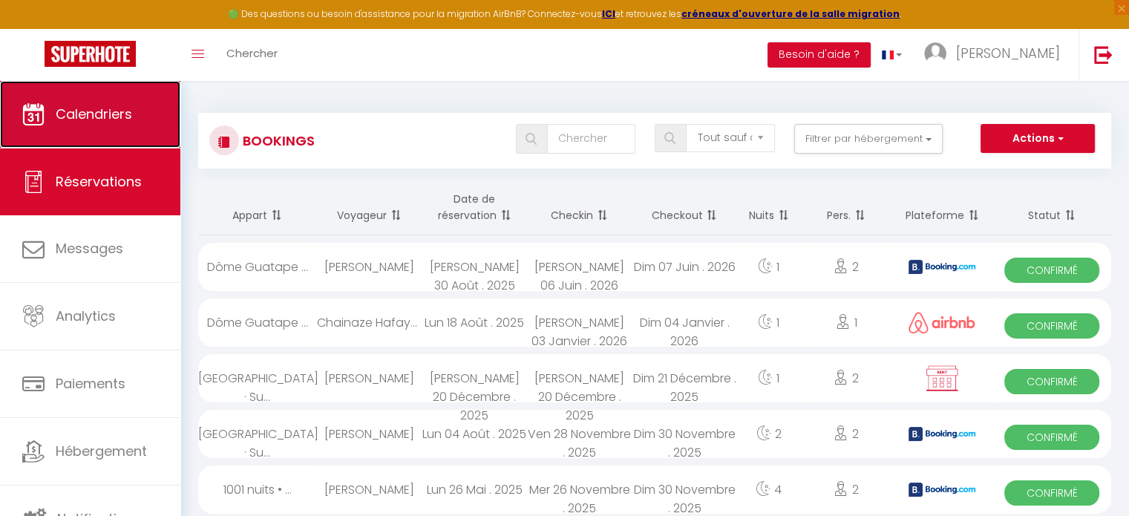
click at [78, 116] on span "Calendriers" at bounding box center [94, 114] width 76 height 19
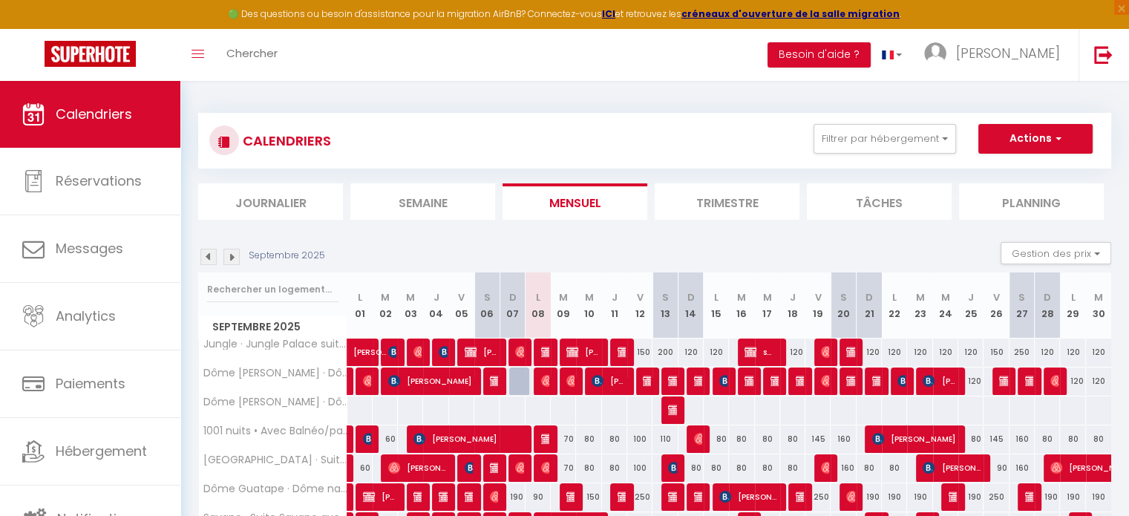
click at [232, 262] on img at bounding box center [231, 257] width 16 height 16
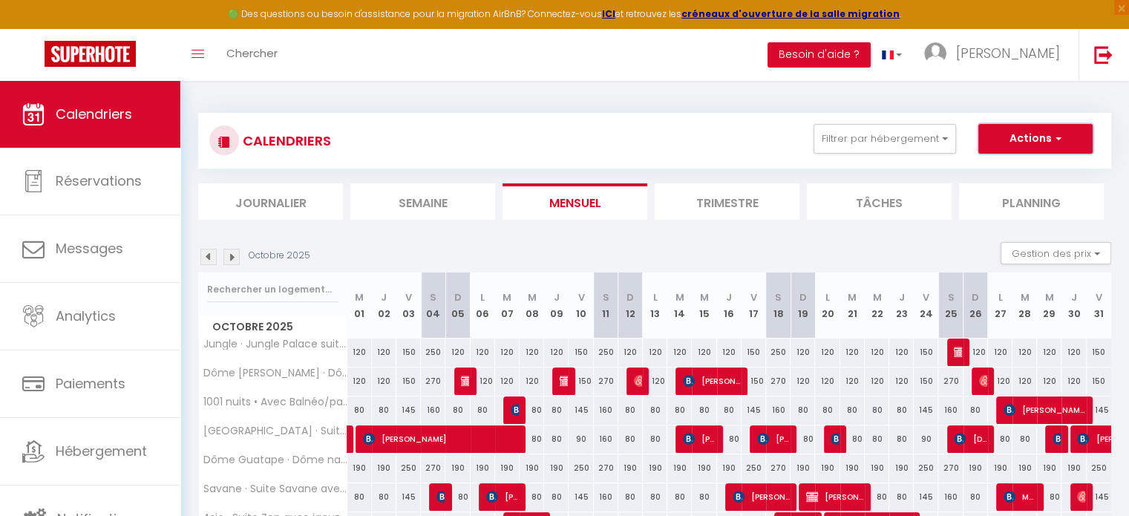
click at [1036, 134] on button "Actions" at bounding box center [1035, 139] width 114 height 30
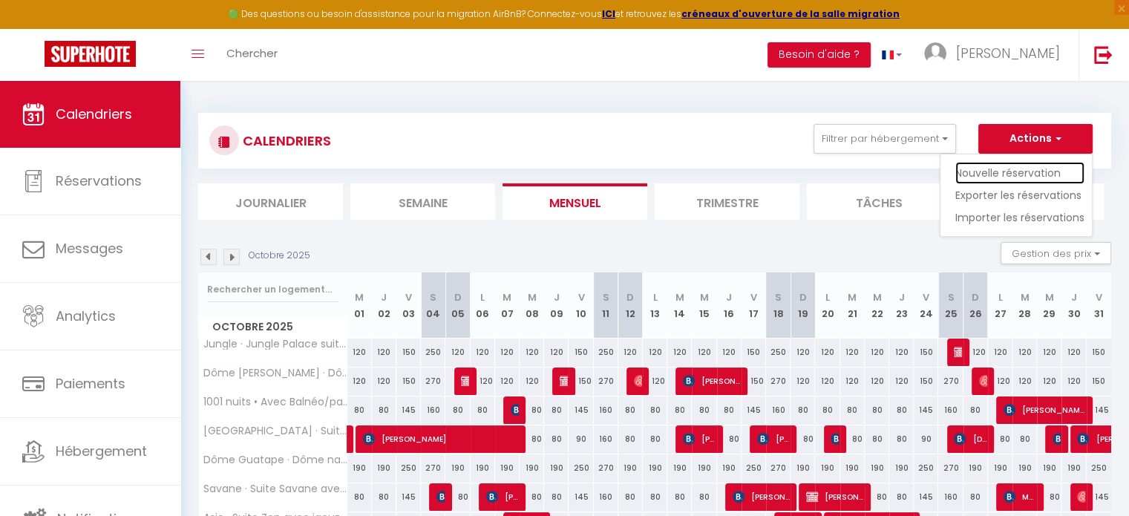
click at [1014, 164] on link "Nouvelle réservation" at bounding box center [1019, 173] width 129 height 22
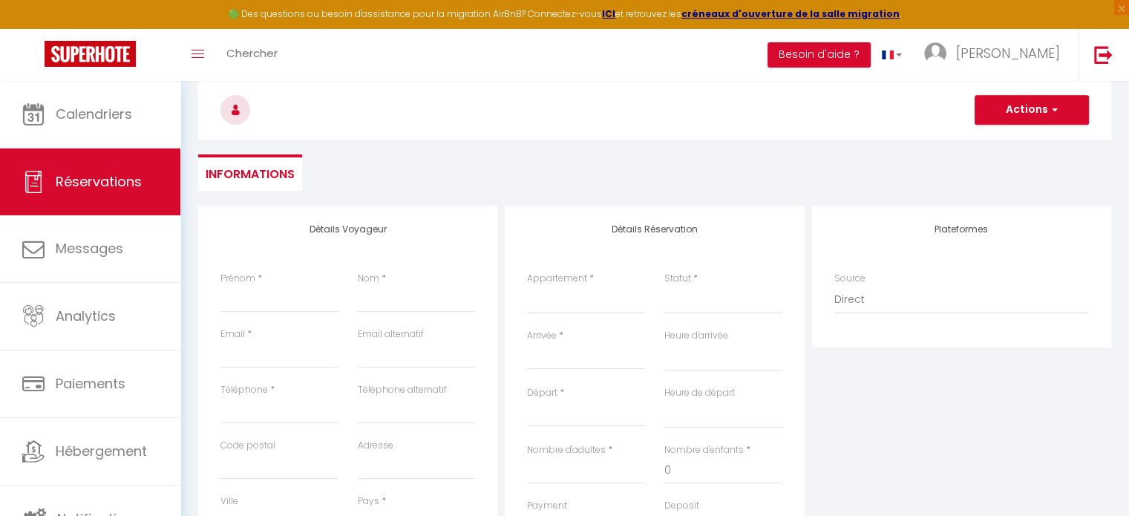
scroll to position [148, 0]
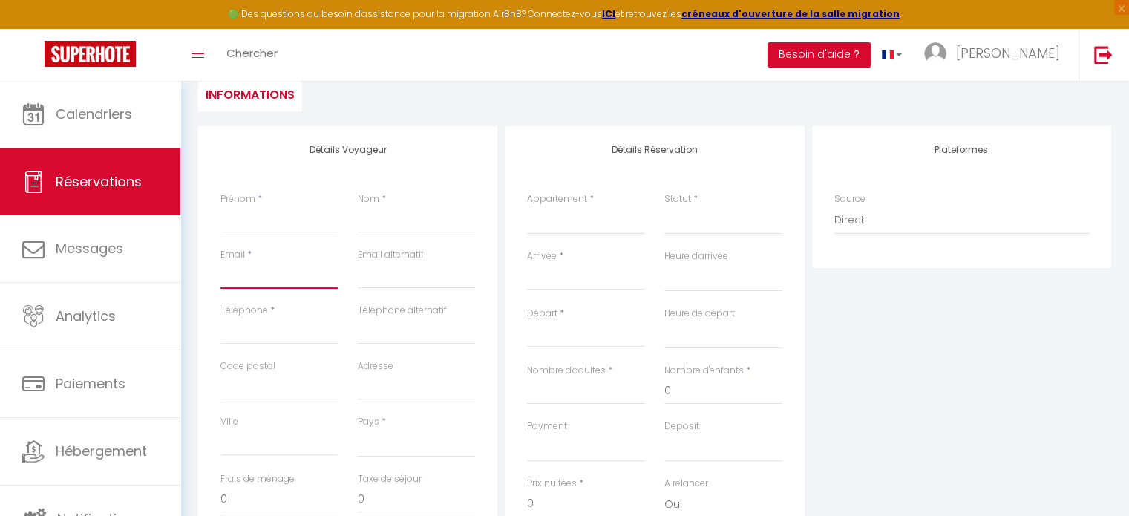
click at [286, 285] on input "Email client" at bounding box center [279, 275] width 118 height 27
paste input "[PERSON_NAME][EMAIL_ADDRESS][PERSON_NAME][DOMAIN_NAME]"
click at [265, 217] on input "Prénom" at bounding box center [279, 219] width 118 height 27
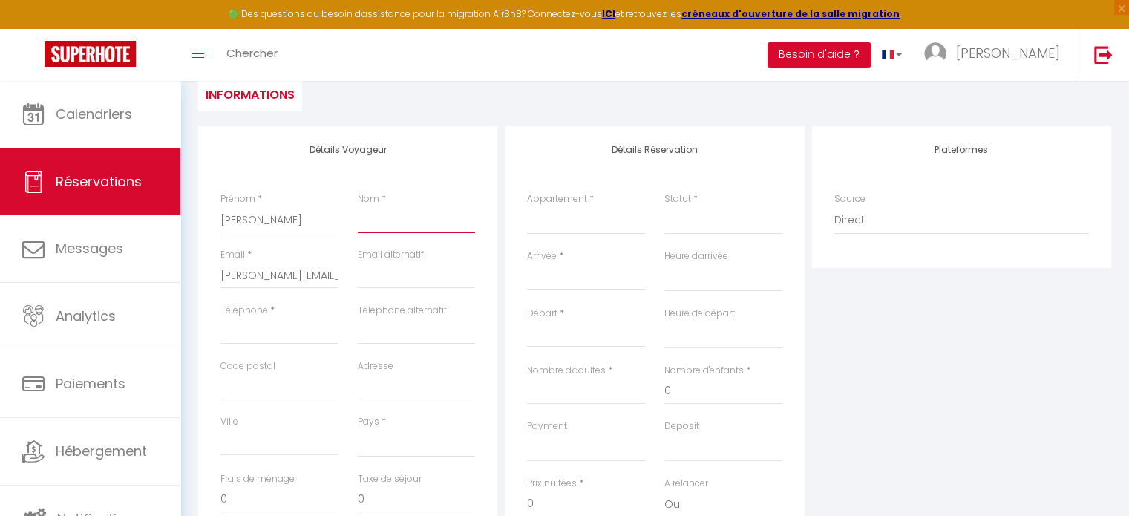
click at [398, 222] on input "Nom" at bounding box center [417, 219] width 118 height 27
click at [286, 329] on input "Téléphone" at bounding box center [279, 331] width 118 height 27
paste input "0651740456"
click at [399, 437] on select "[GEOGRAPHIC_DATA] [GEOGRAPHIC_DATA] [GEOGRAPHIC_DATA] [GEOGRAPHIC_DATA] [GEOGRA…" at bounding box center [417, 443] width 118 height 28
click at [358, 429] on select "[GEOGRAPHIC_DATA] [GEOGRAPHIC_DATA] [GEOGRAPHIC_DATA] [GEOGRAPHIC_DATA] [GEOGRA…" at bounding box center [417, 443] width 118 height 28
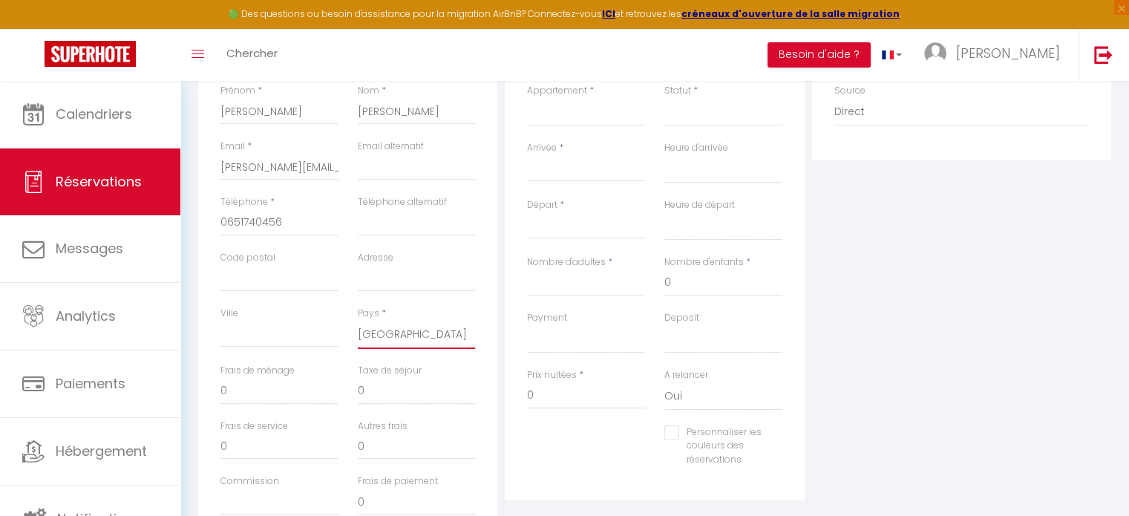
scroll to position [96, 0]
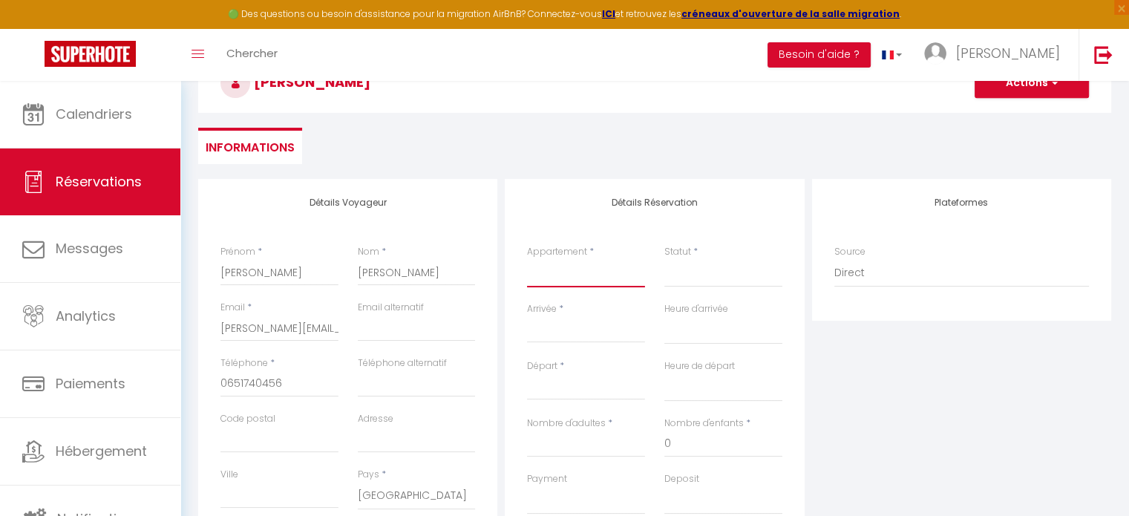
click at [582, 281] on select "Jungle · [GEOGRAPHIC_DATA] suite avec [PERSON_NAME] 15min Disney Dôme [PERSON_N…" at bounding box center [586, 273] width 118 height 28
click at [527, 259] on select "Jungle · [GEOGRAPHIC_DATA] suite avec [PERSON_NAME] 15min Disney Dôme [PERSON_N…" at bounding box center [586, 273] width 118 height 28
click at [712, 269] on select "Confirmé Non Confirmé [PERSON_NAME] par le voyageur No Show Request" at bounding box center [723, 273] width 118 height 28
click at [664, 259] on select "Confirmé Non Confirmé [PERSON_NAME] par le voyageur No Show Request" at bounding box center [723, 273] width 118 height 28
click at [594, 318] on div "< [DATE] > Dim Lun Mar Mer Jeu Ven Sam 1 2 3 4 5 6 7 8 9 10 11 12 13 14 15 16 1…" at bounding box center [586, 329] width 118 height 27
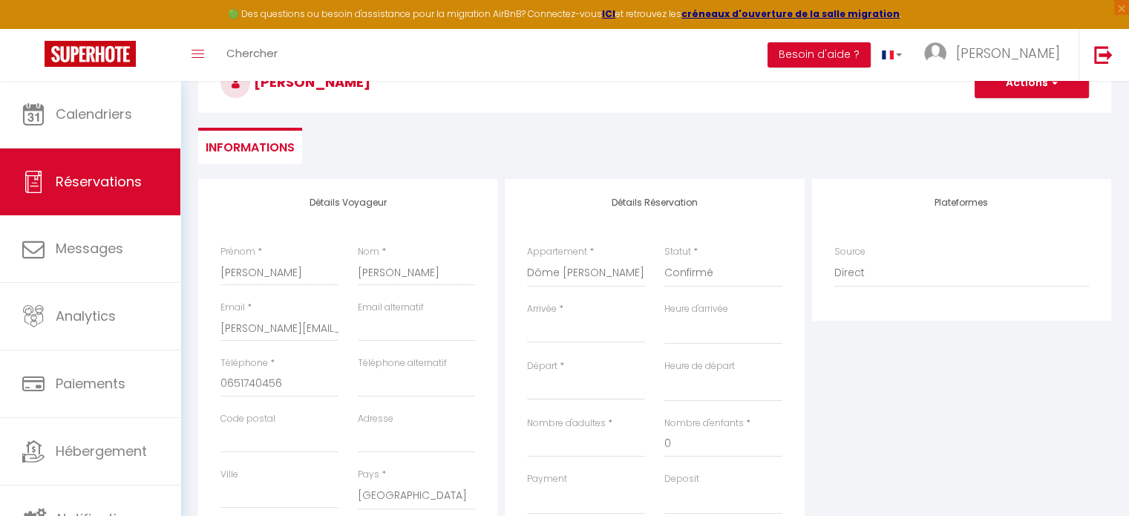
click at [588, 325] on input "Arrivée" at bounding box center [586, 330] width 118 height 19
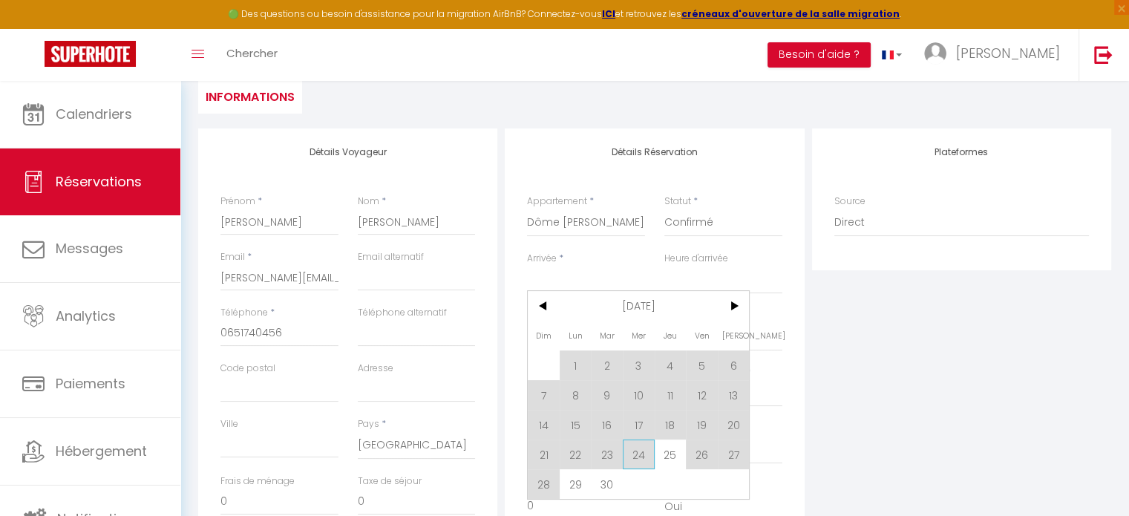
scroll to position [244, 0]
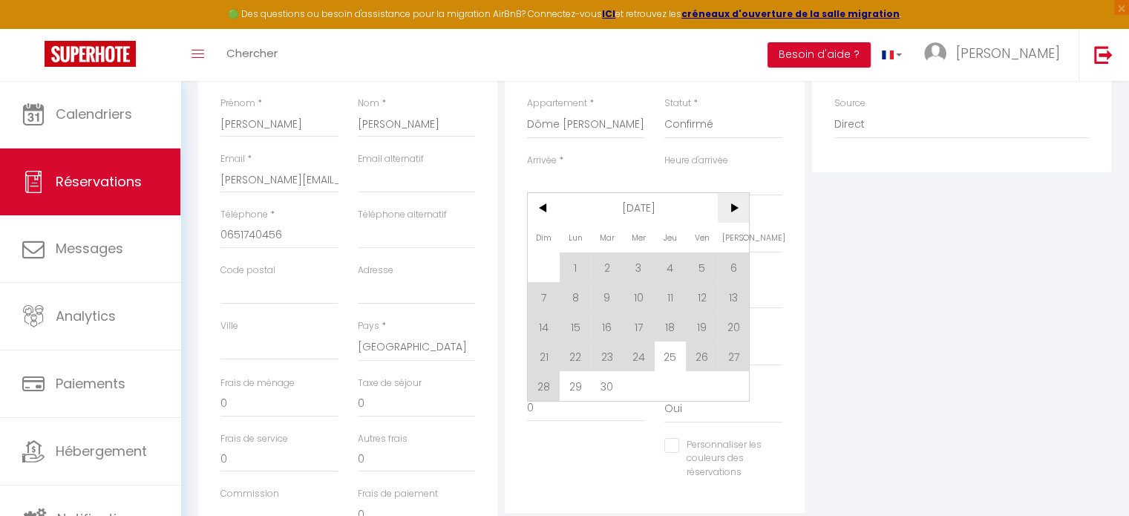
click at [742, 206] on span ">" at bounding box center [734, 208] width 32 height 30
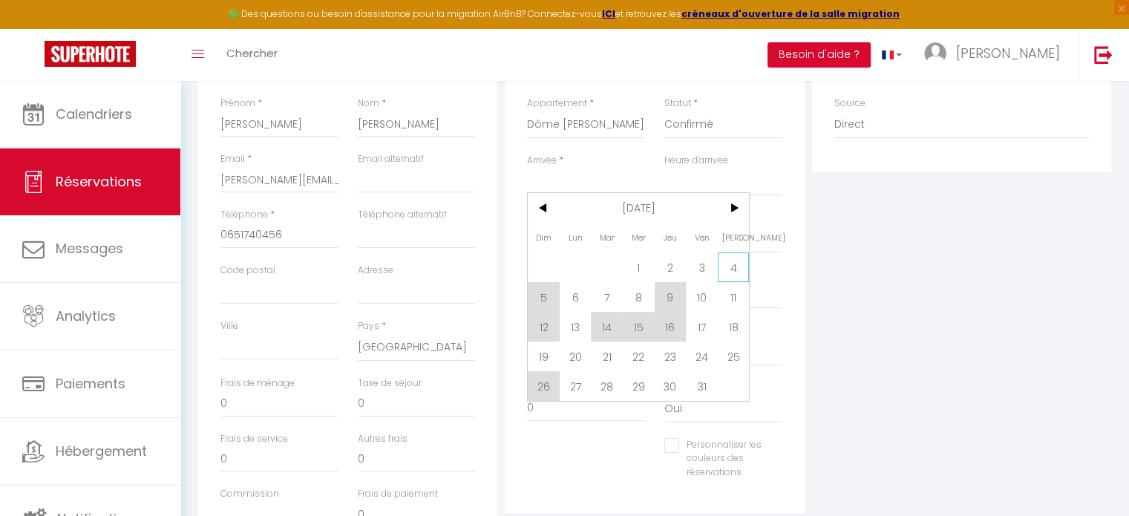
click at [726, 268] on span "4" at bounding box center [734, 267] width 32 height 30
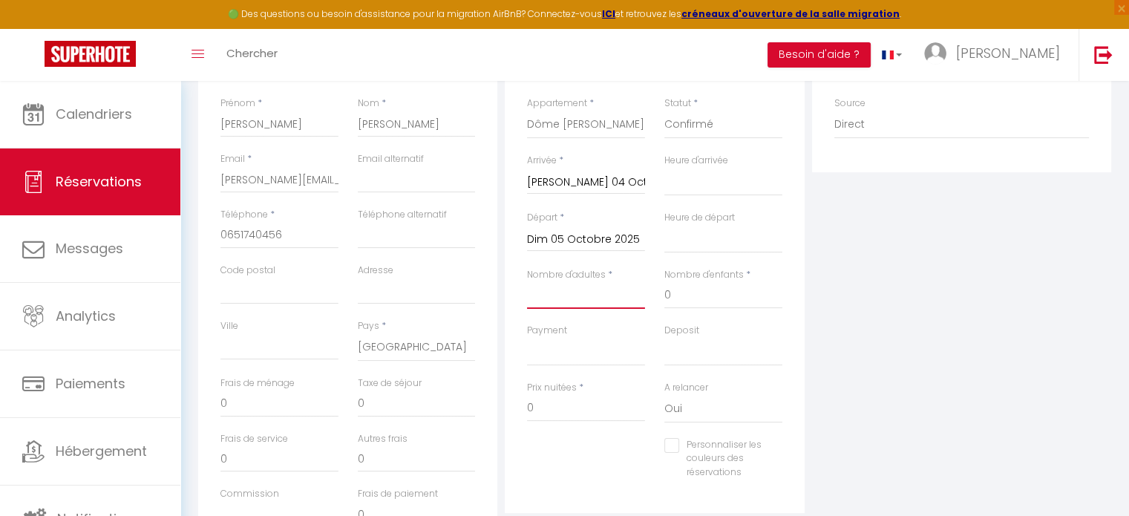
click at [575, 285] on input "Nombre d'adultes" at bounding box center [586, 295] width 118 height 27
drag, startPoint x: 561, startPoint y: 405, endPoint x: 465, endPoint y: 404, distance: 95.7
click at [465, 404] on div "Détails Voyageur Prénom * [PERSON_NAME] * [PERSON_NAME] Email * [EMAIL_ADDRESS]…" at bounding box center [654, 295] width 920 height 531
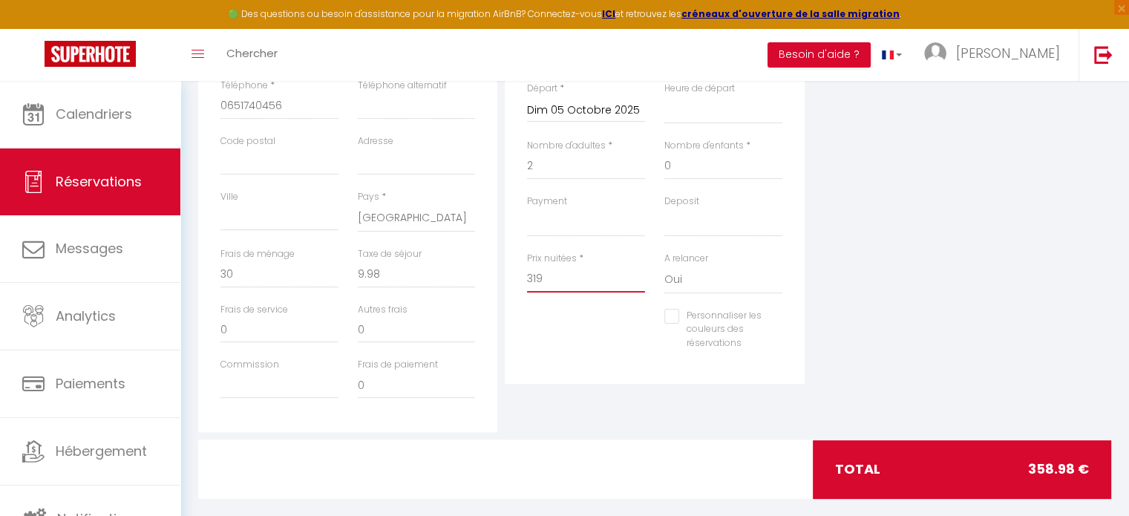
scroll to position [393, 0]
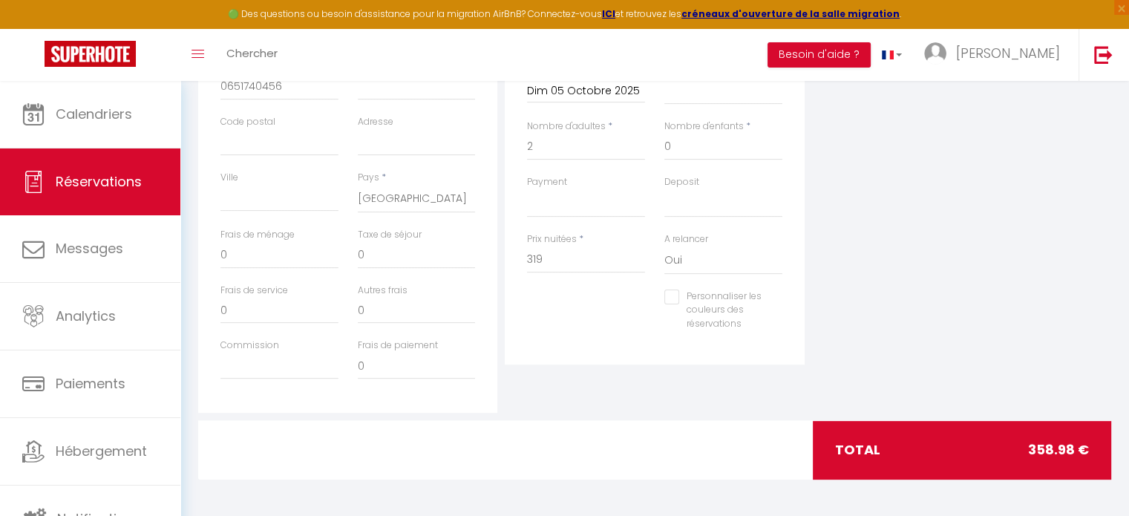
click at [589, 429] on div at bounding box center [654, 450] width 311 height 58
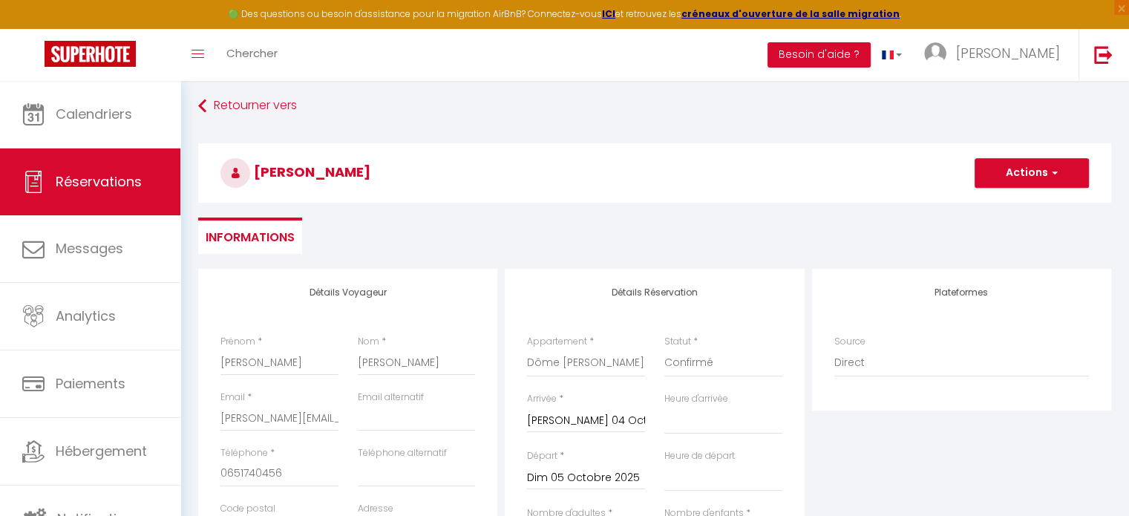
scroll to position [0, 0]
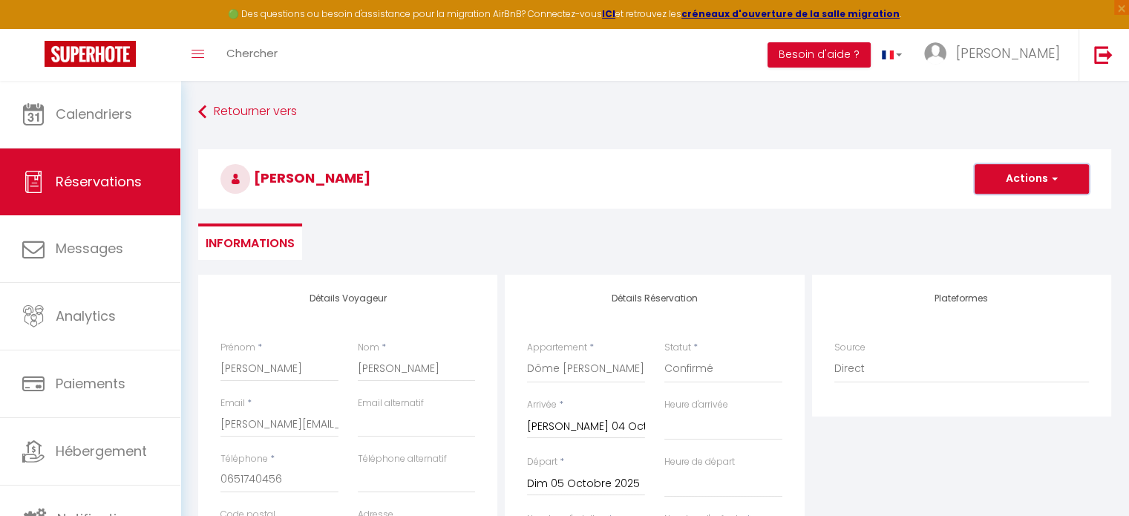
click at [1000, 184] on button "Actions" at bounding box center [1031, 179] width 114 height 30
click at [986, 213] on link "Enregistrer" at bounding box center [1016, 211] width 117 height 19
